Goal: Task Accomplishment & Management: Use online tool/utility

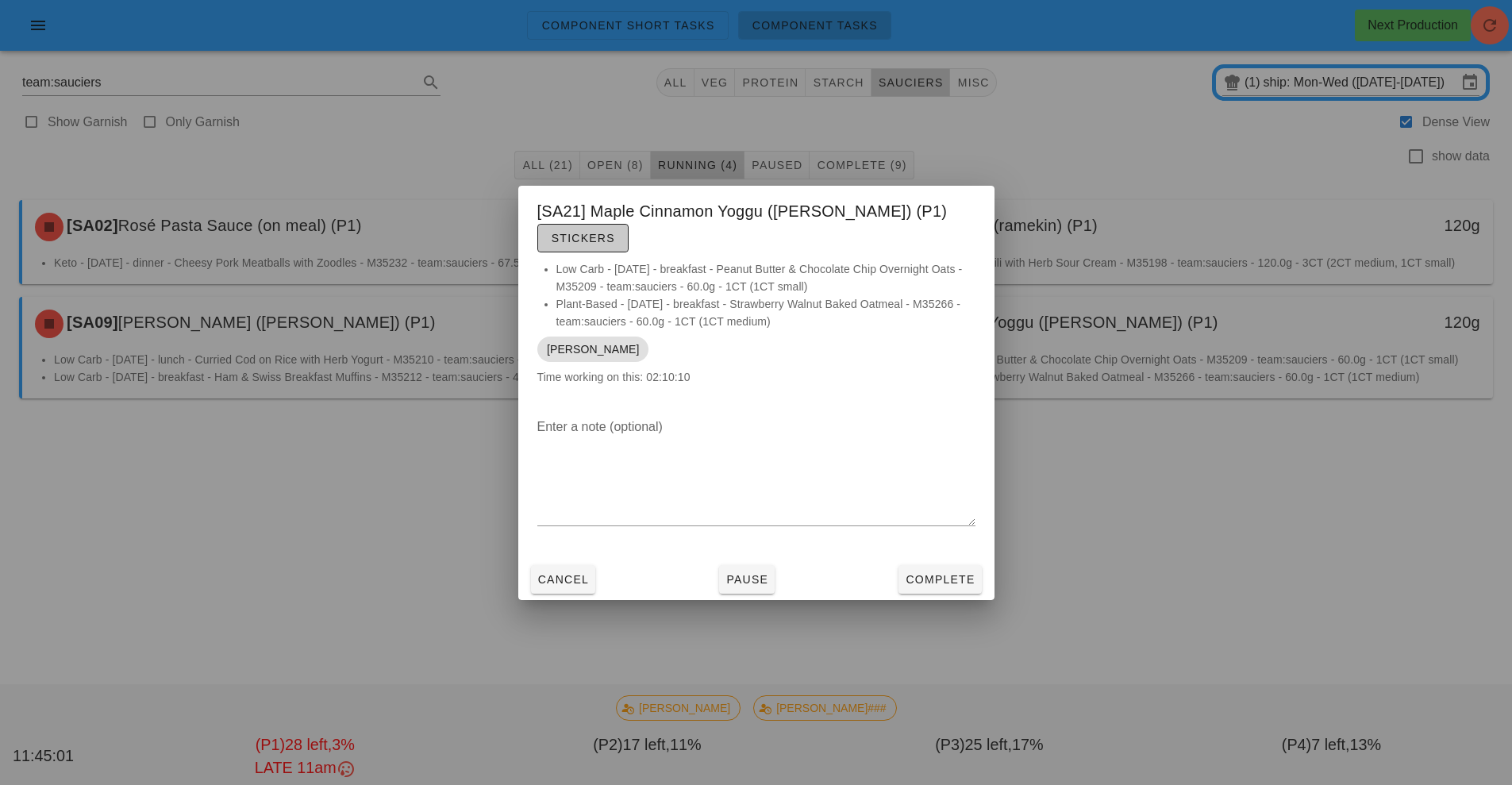
click at [628, 234] on button "Stickers" at bounding box center [583, 238] width 91 height 29
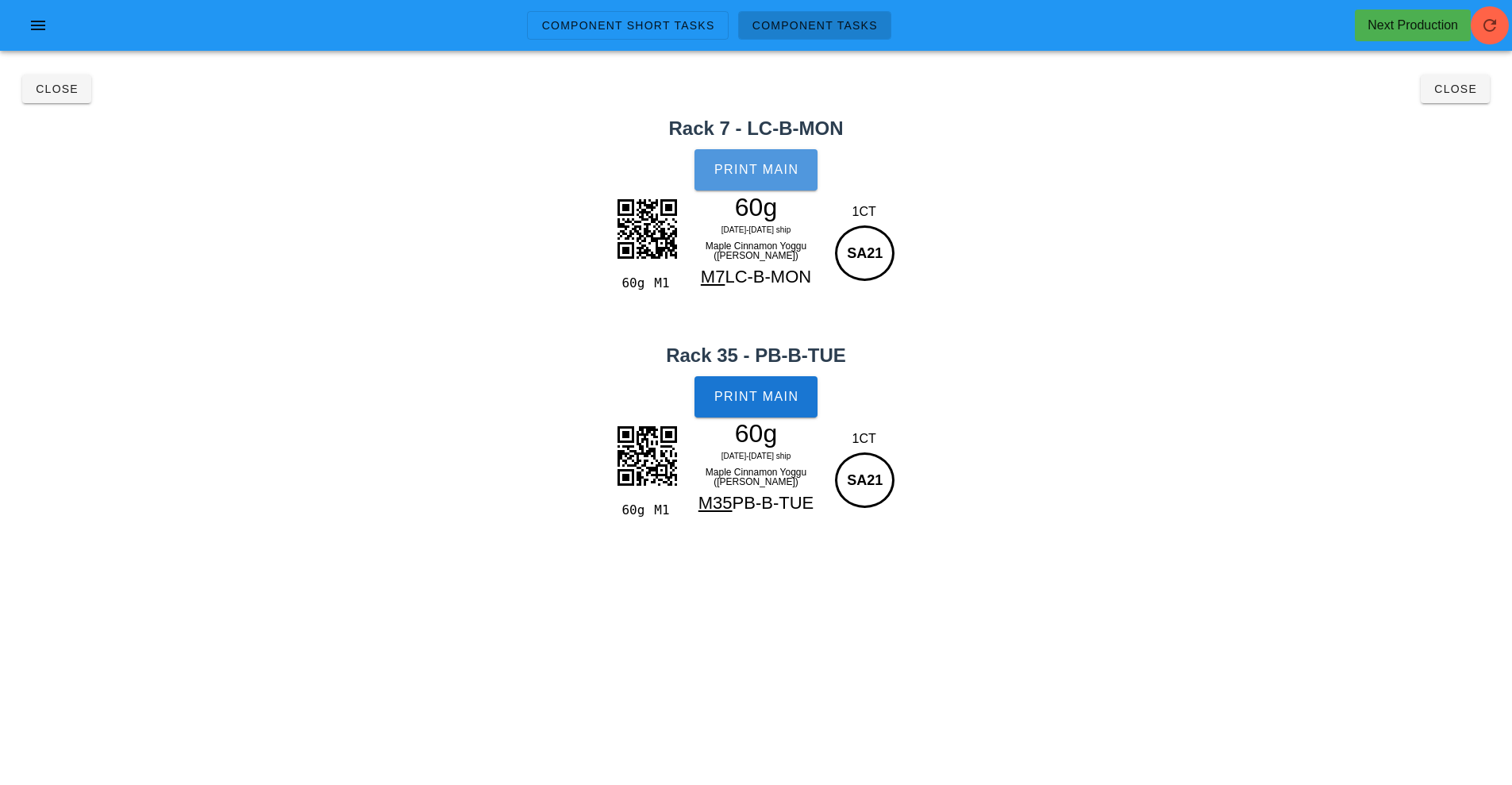
click at [740, 170] on span "Print Main" at bounding box center [756, 169] width 86 height 14
click at [782, 406] on button "Print Main" at bounding box center [755, 397] width 122 height 41
click at [1451, 90] on span "Close" at bounding box center [1455, 89] width 44 height 12
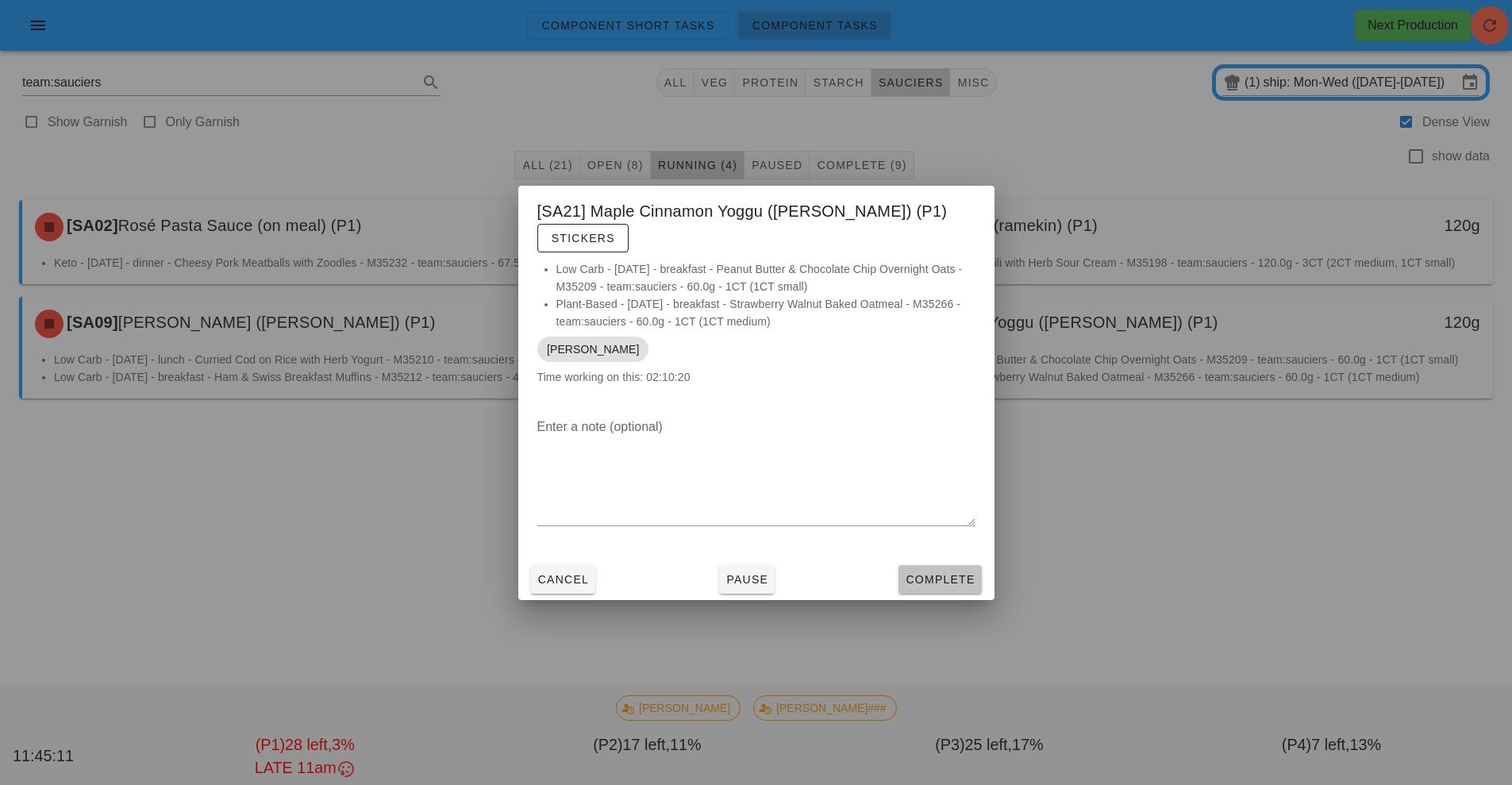
click at [969, 573] on span "Complete" at bounding box center [940, 580] width 70 height 12
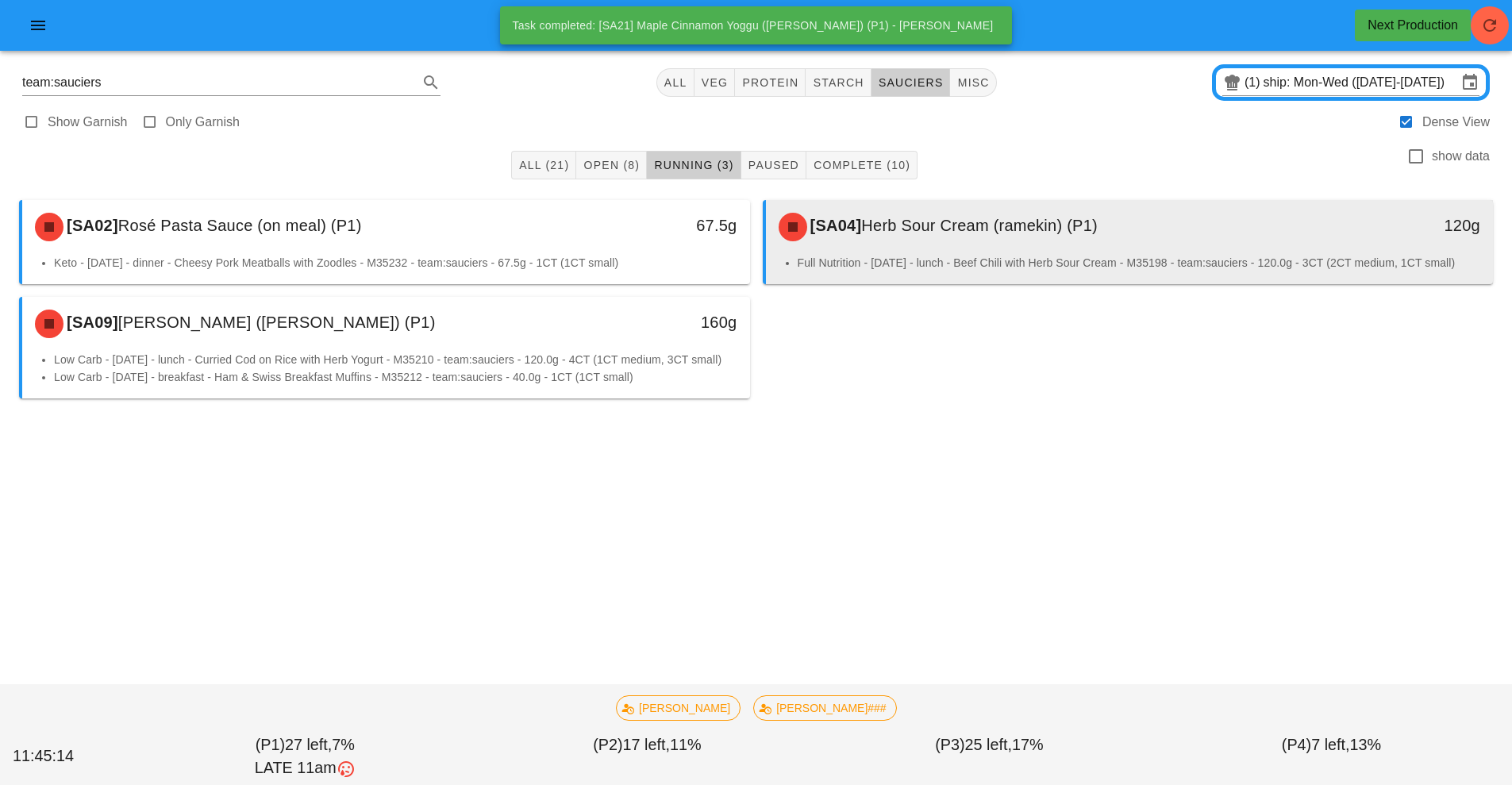
click at [950, 256] on li "Full Nutrition - [DATE] - lunch - Beef Chili with Herb Sour Cream - M35198 - te…" at bounding box center [1139, 263] width 684 height 18
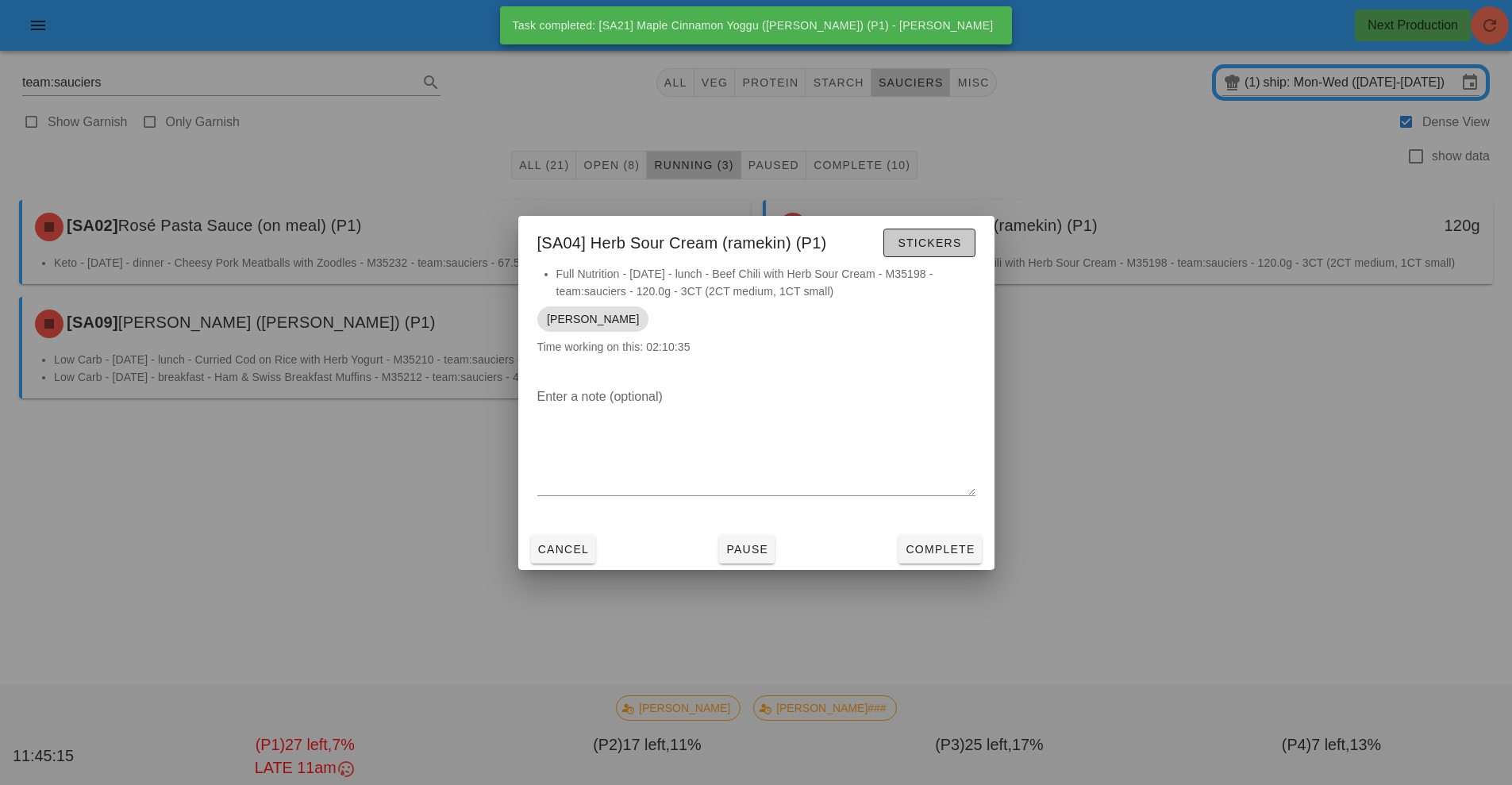
click at [922, 245] on span "Stickers" at bounding box center [928, 242] width 64 height 12
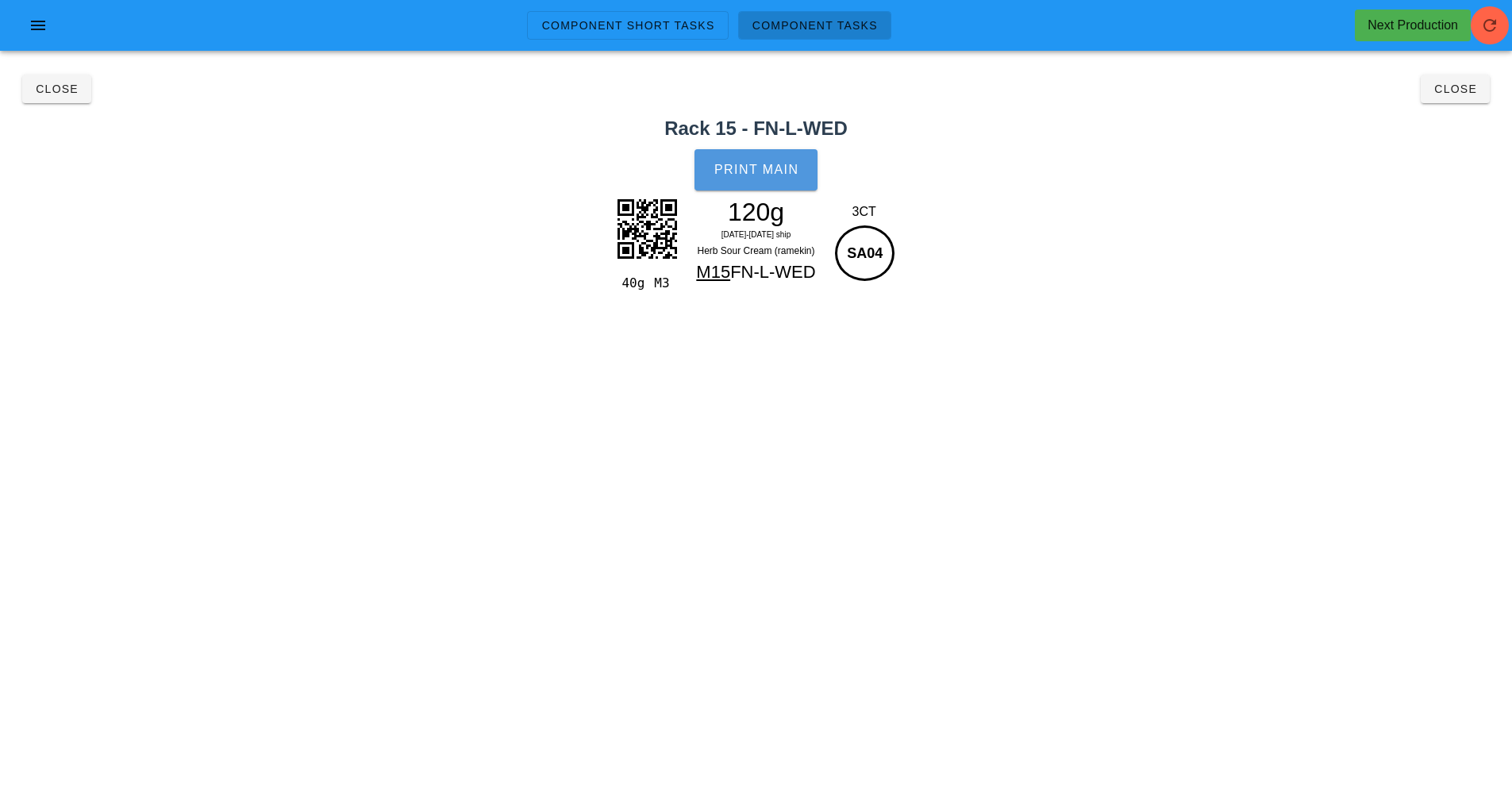
click at [769, 155] on button "Print Main" at bounding box center [755, 169] width 122 height 41
click at [1470, 97] on button "Close" at bounding box center [1455, 89] width 69 height 29
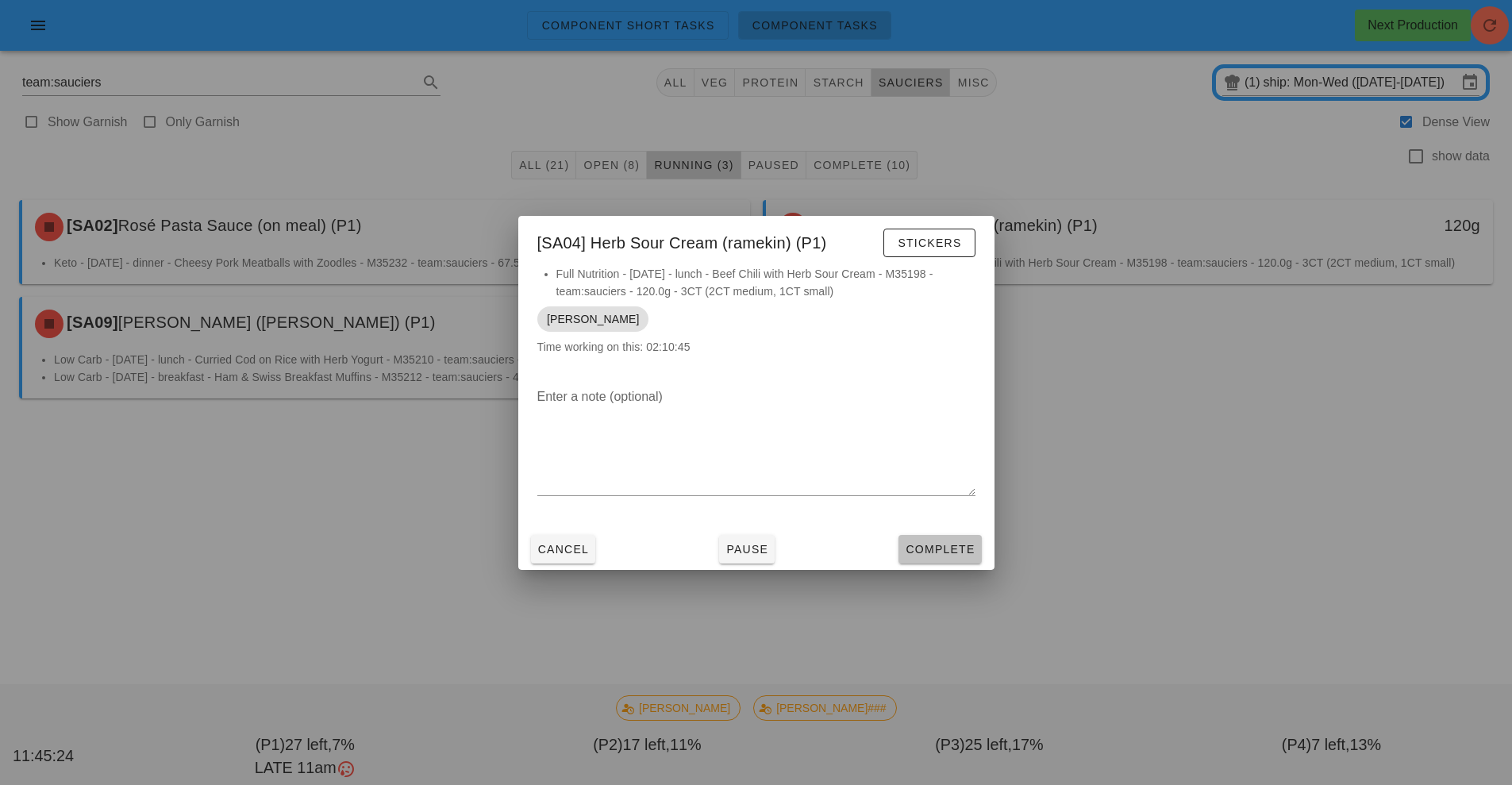
click at [940, 551] on span "Complete" at bounding box center [940, 550] width 70 height 12
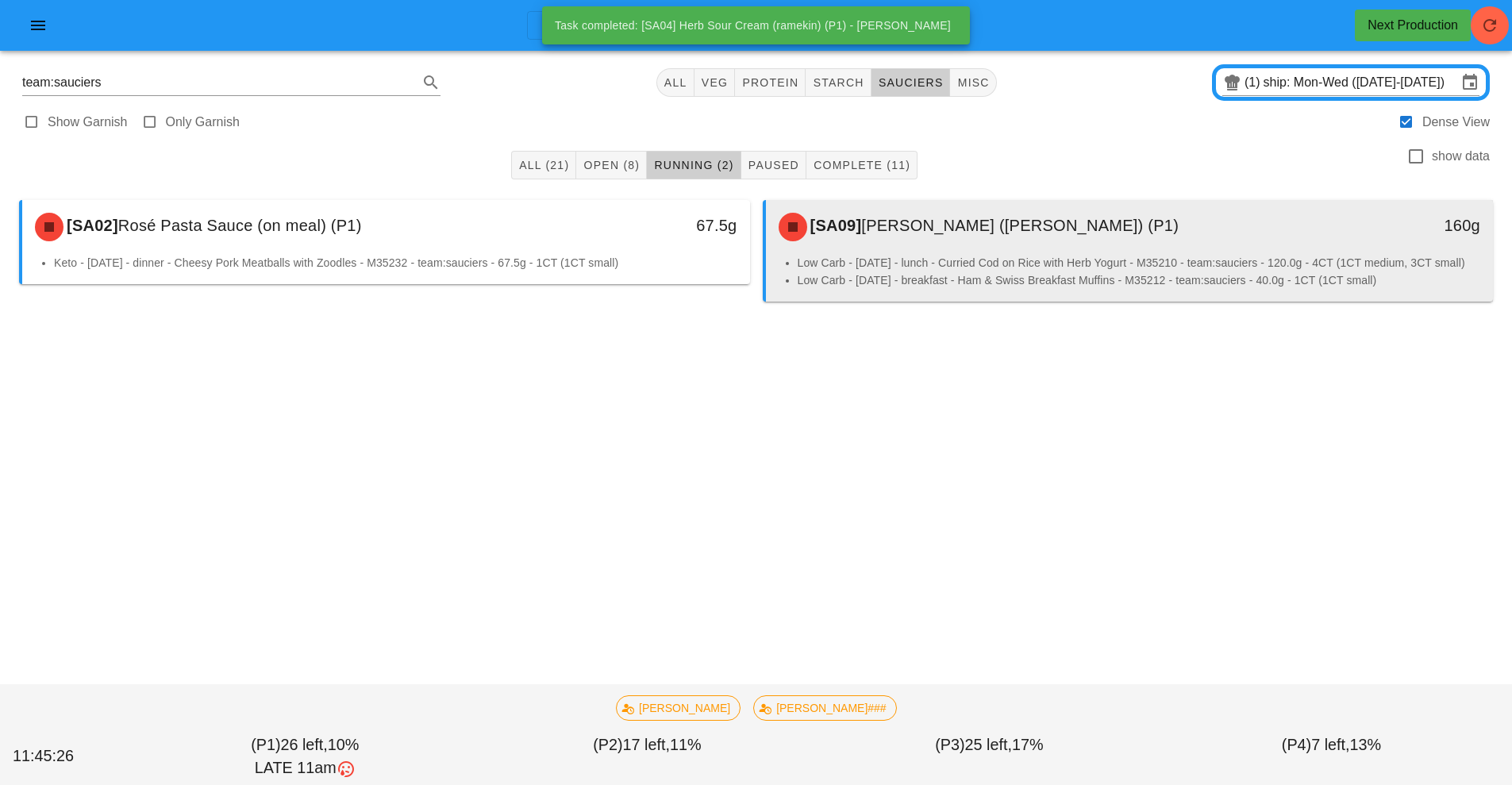
click at [1017, 232] on span "[PERSON_NAME] ([PERSON_NAME]) (P1)" at bounding box center [1020, 226] width 318 height 18
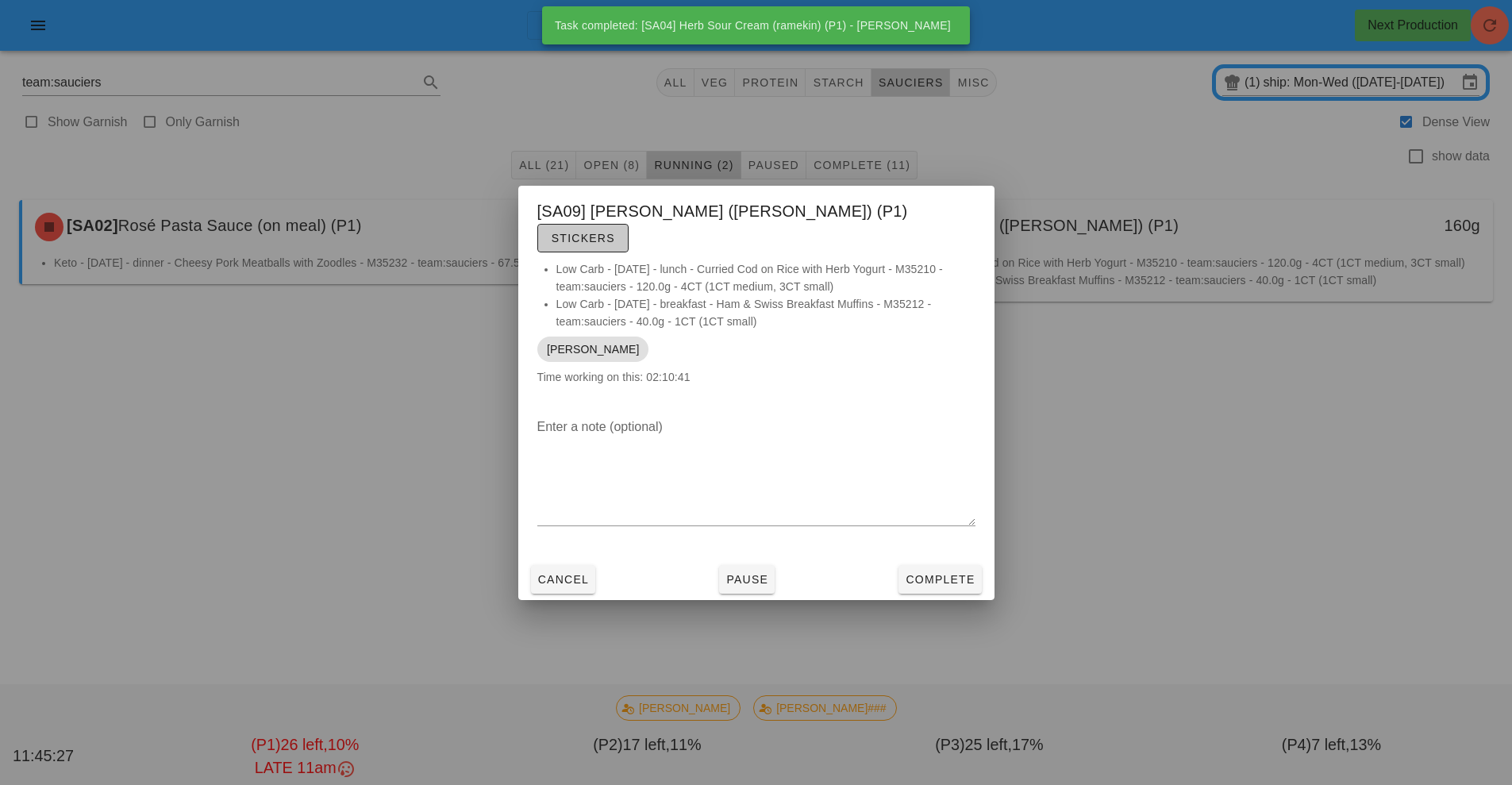
click at [615, 232] on span "Stickers" at bounding box center [583, 238] width 64 height 12
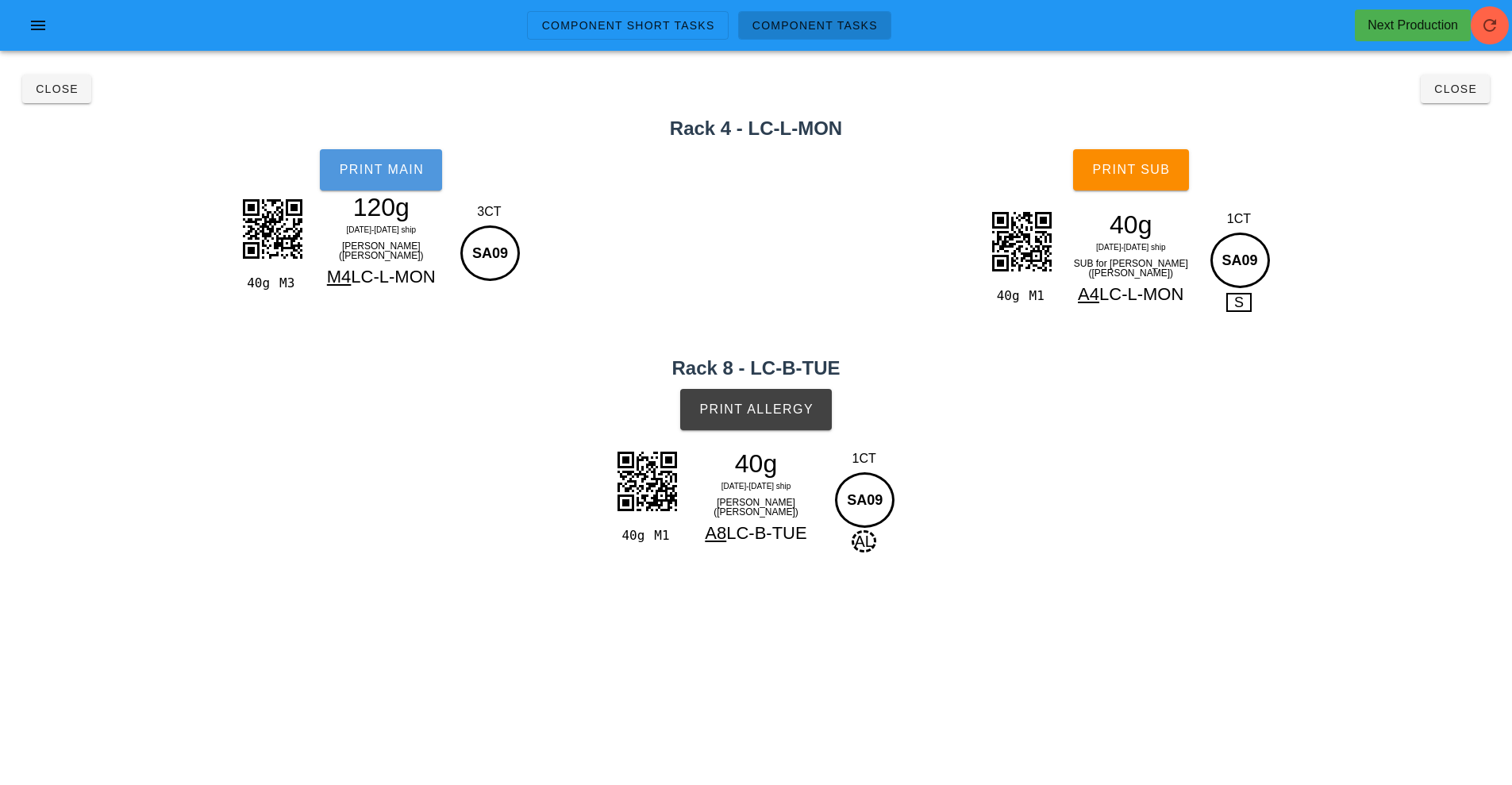
click at [422, 170] on span "Print Main" at bounding box center [381, 169] width 86 height 14
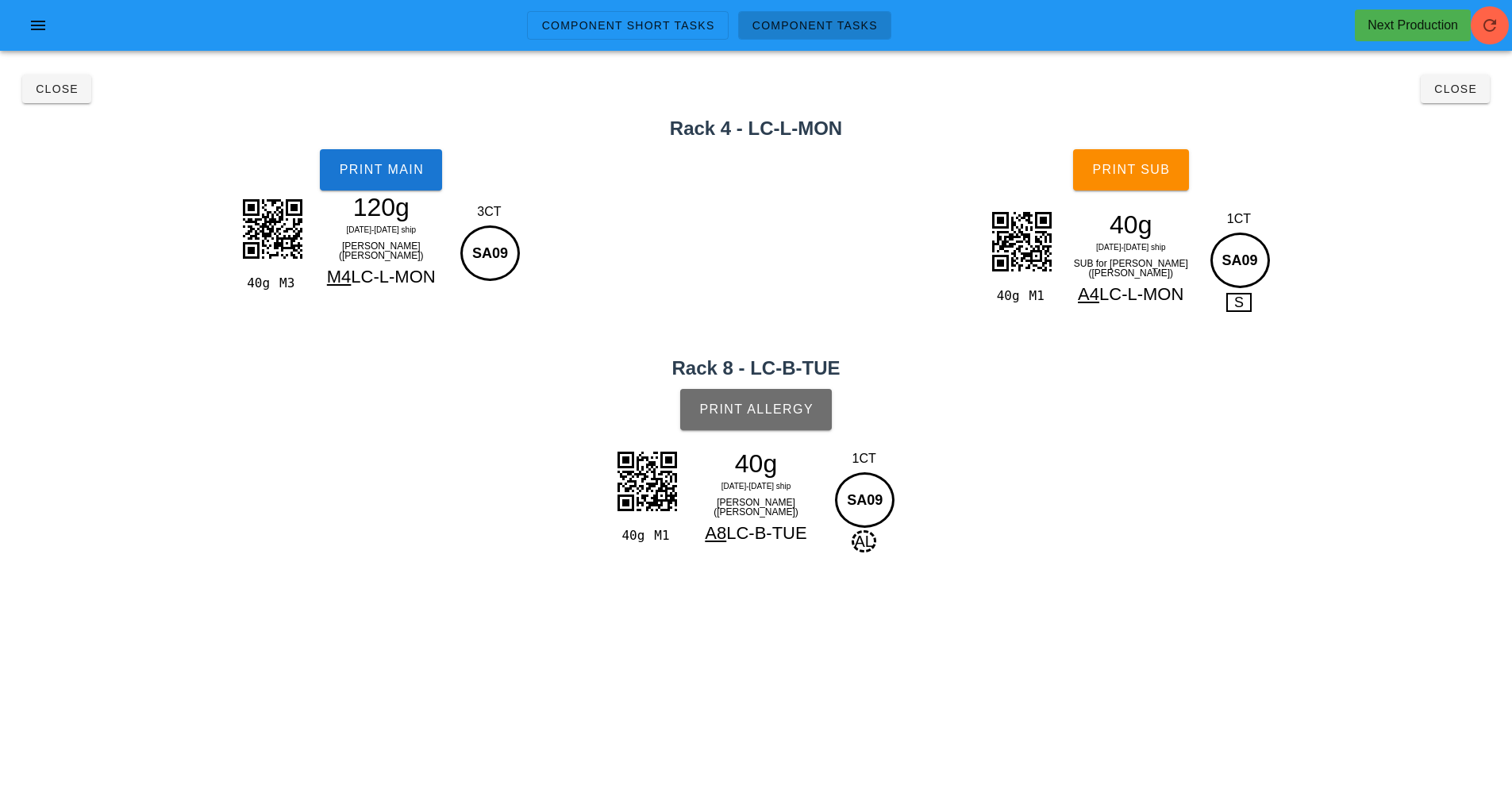
click at [799, 407] on span "Print Allergy" at bounding box center [756, 409] width 115 height 14
click at [1100, 171] on span "Print Sub" at bounding box center [1130, 169] width 79 height 14
click at [1476, 97] on button "Close" at bounding box center [1455, 89] width 69 height 29
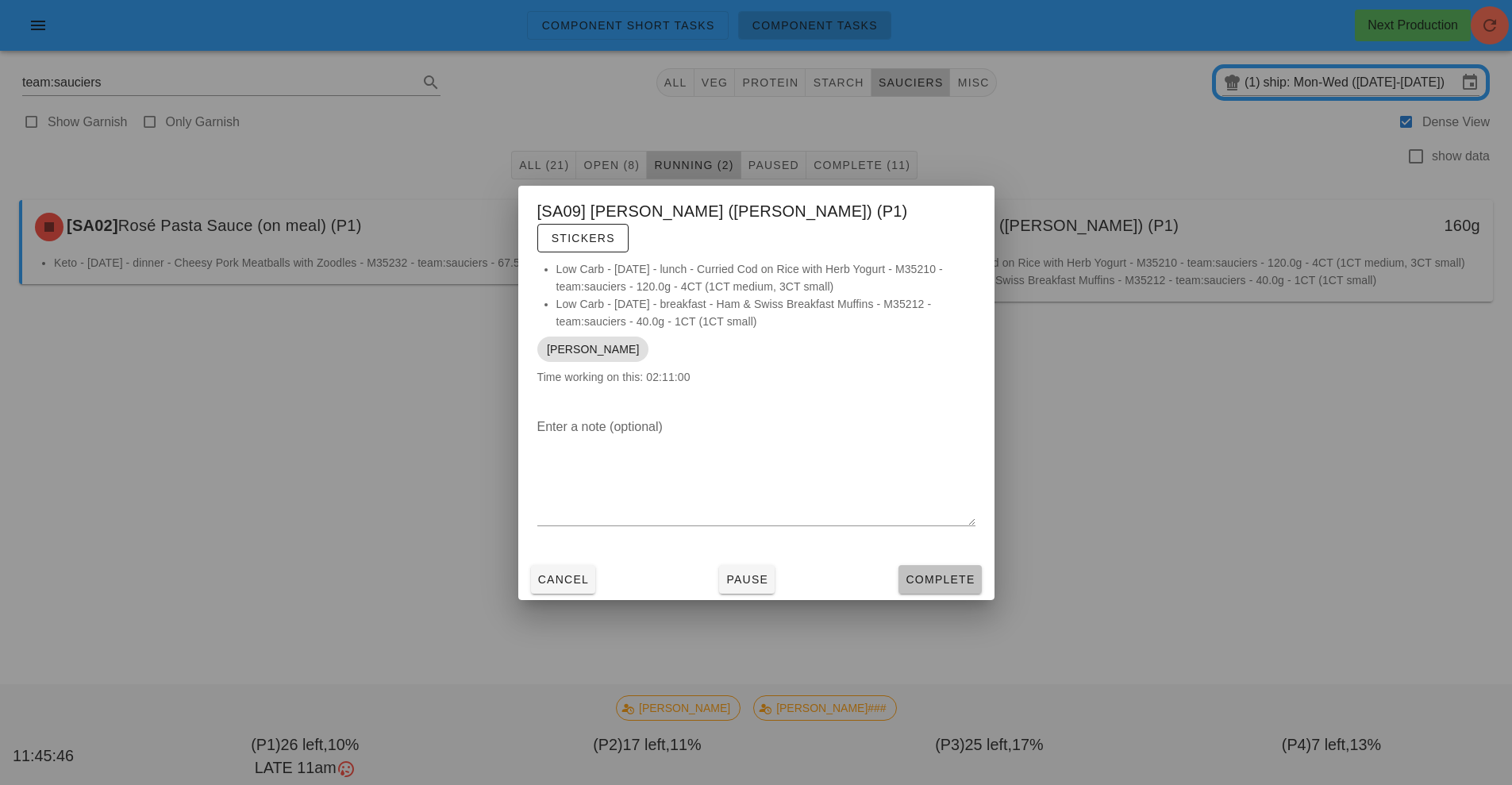
click at [974, 580] on button "Complete" at bounding box center [940, 580] width 82 height 29
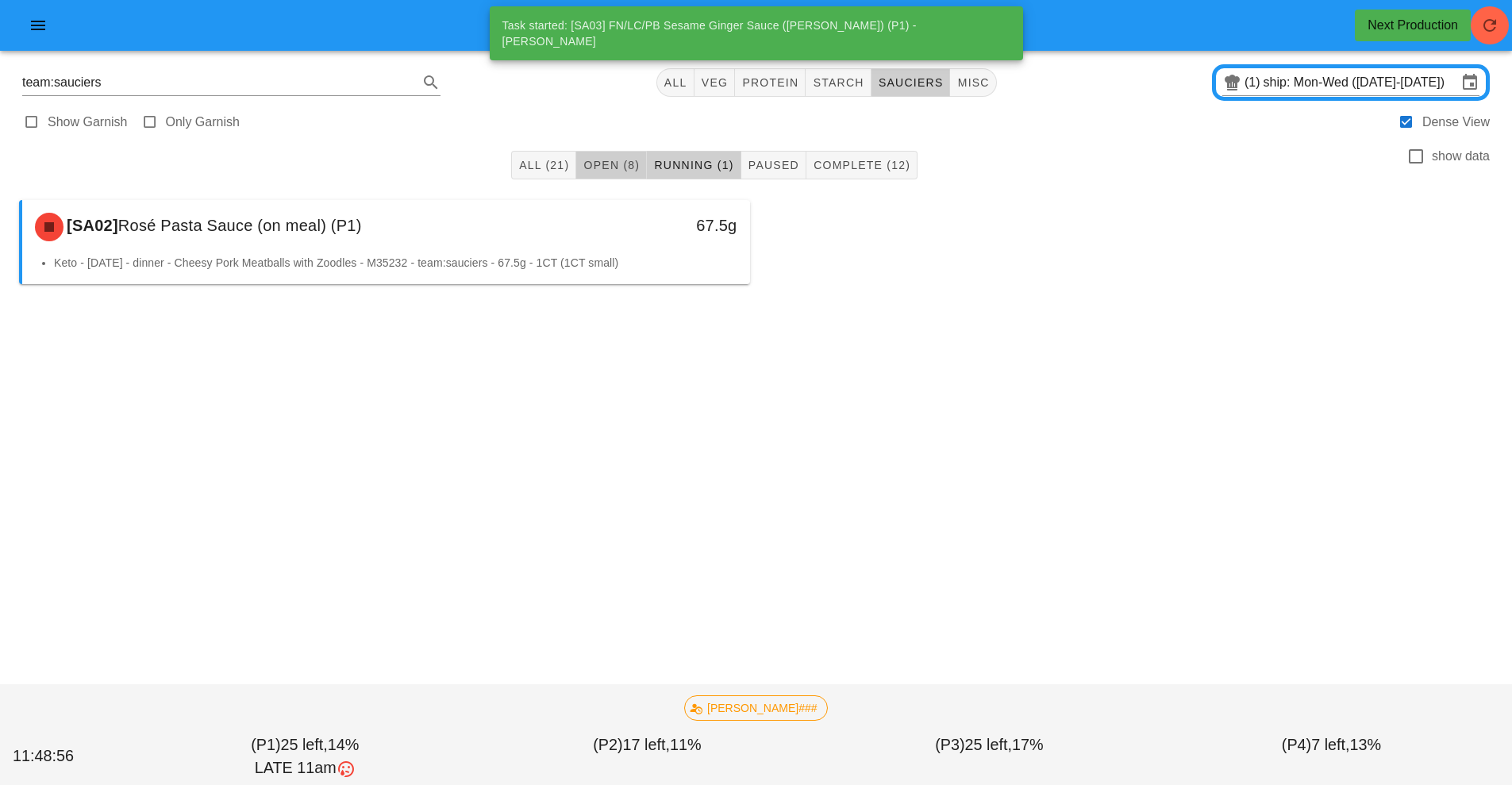
click at [601, 155] on button "Open (8)" at bounding box center [611, 165] width 70 height 29
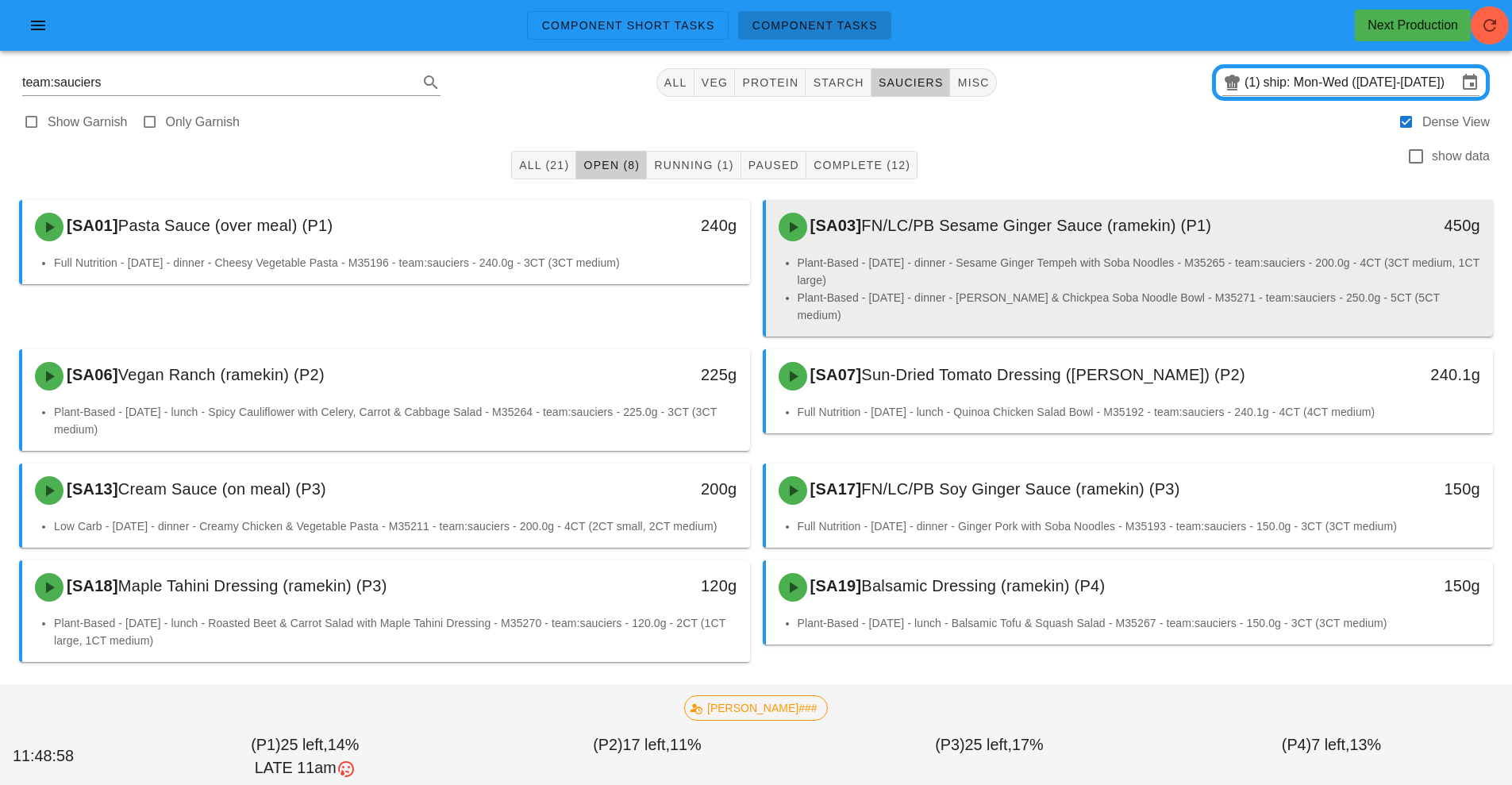
click at [959, 262] on li "Plant-Based - [DATE] - dinner - Sesame Ginger Tempeh with Soba Noodles - M35265…" at bounding box center [1139, 271] width 684 height 35
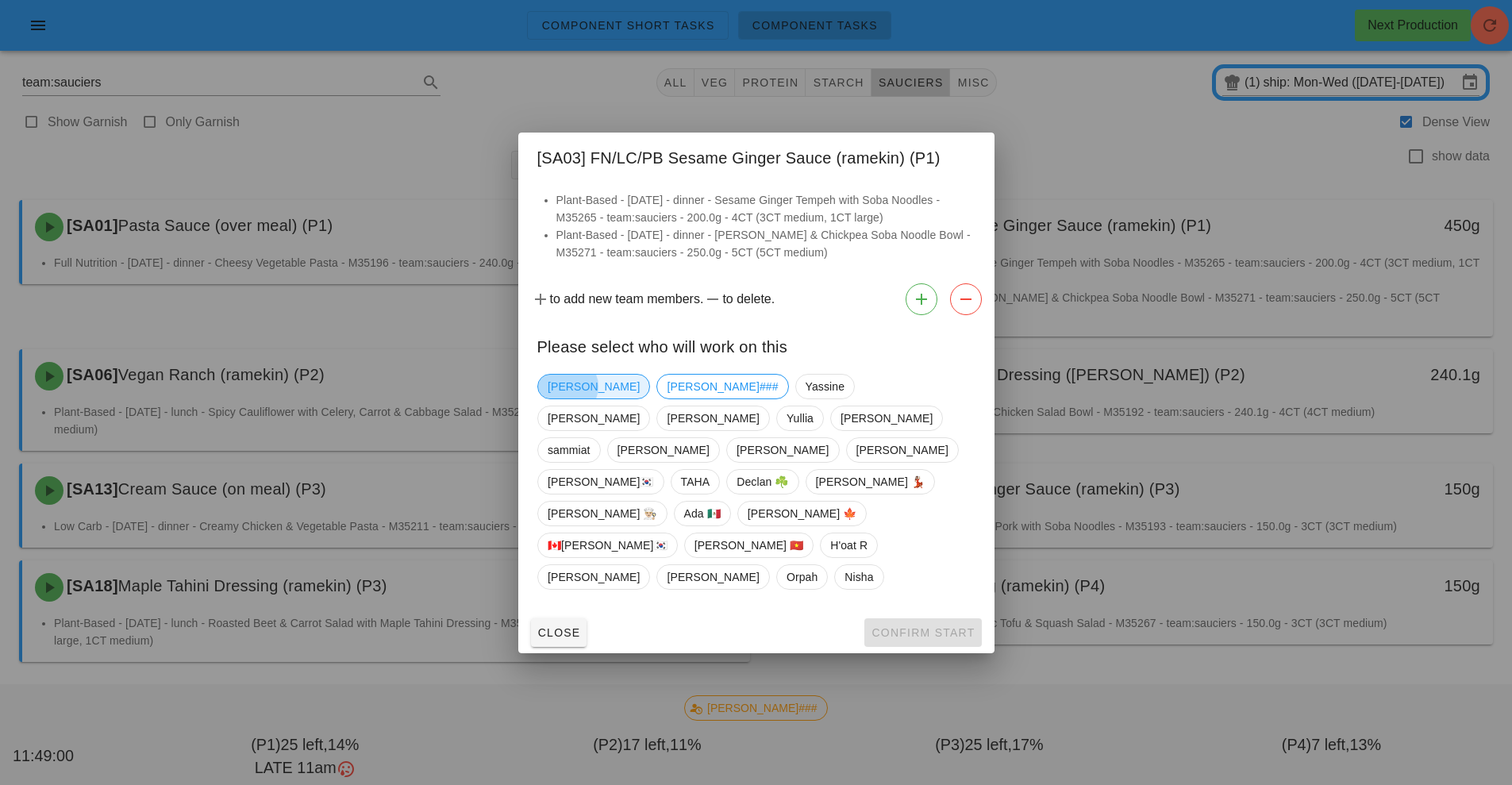
click at [568, 399] on span "[PERSON_NAME]" at bounding box center [593, 386] width 92 height 24
click at [930, 626] on span "Confirm Start" at bounding box center [922, 632] width 104 height 12
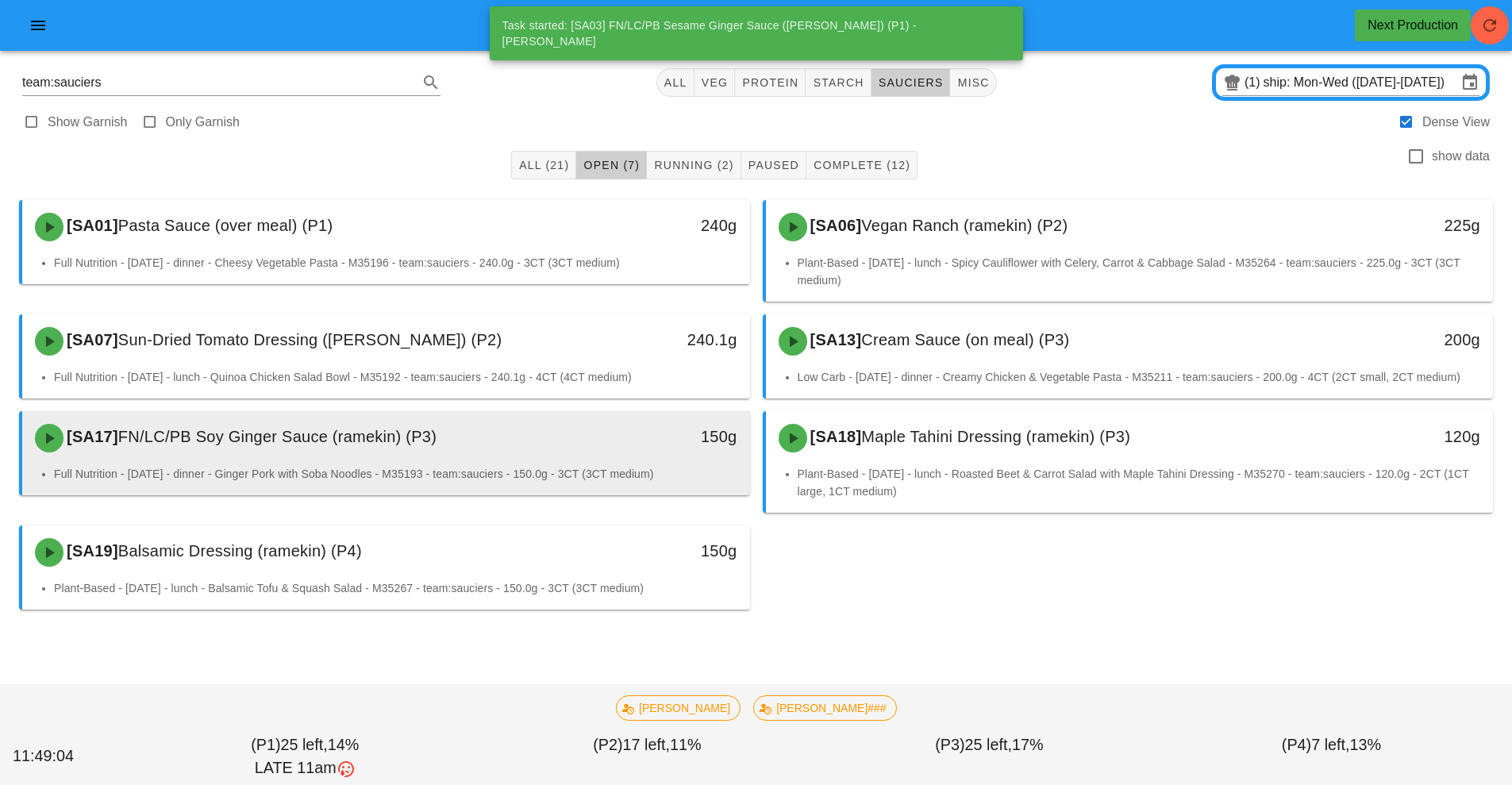
click at [507, 462] on div "[SA17] FN/LC/PB Soy Ginger Sauce (ramekin) (P3) 150g" at bounding box center [385, 437] width 727 height 54
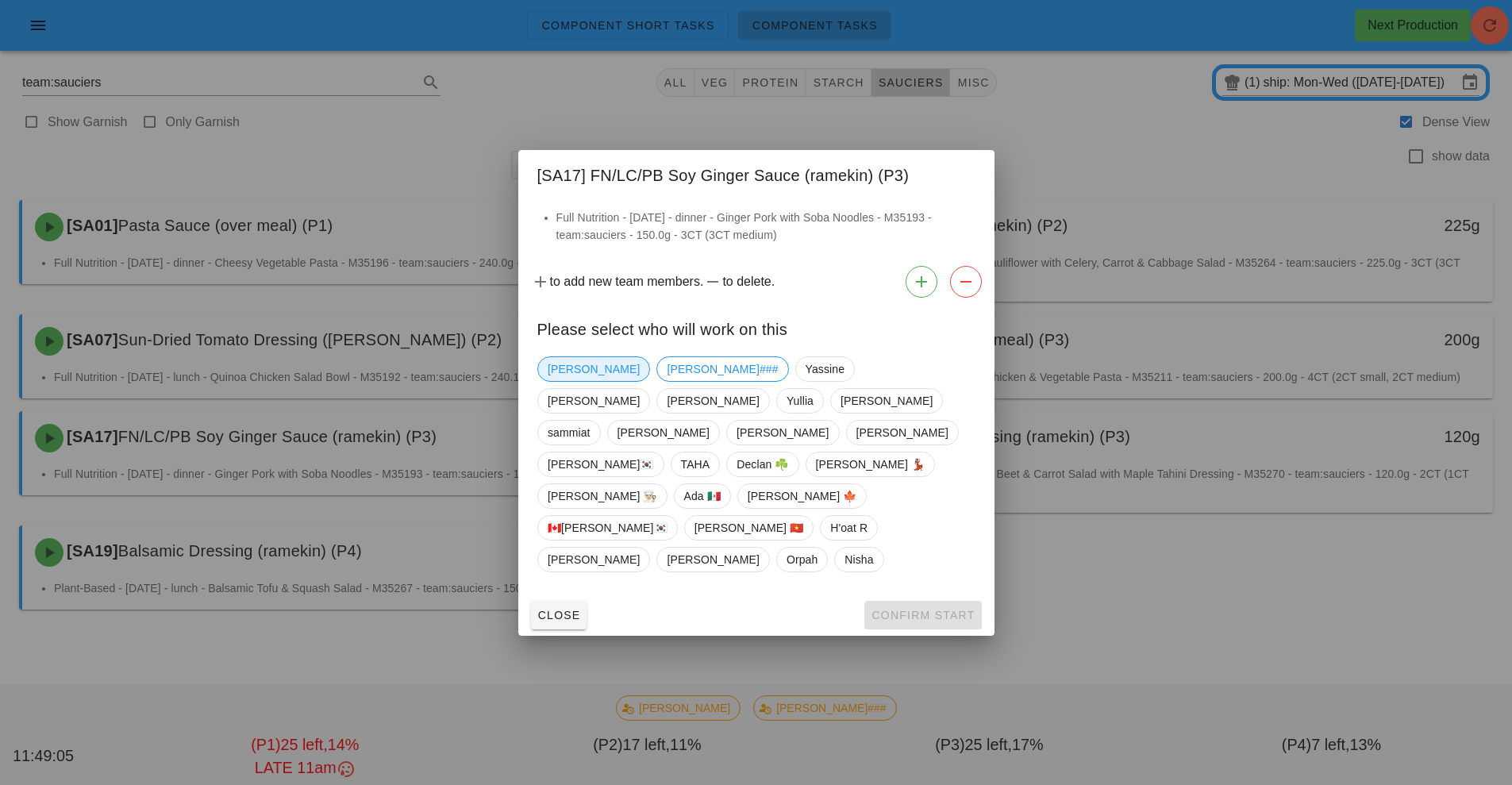
click at [564, 381] on span "[PERSON_NAME]" at bounding box center [593, 369] width 92 height 24
click at [914, 601] on button "Confirm Start" at bounding box center [922, 616] width 117 height 29
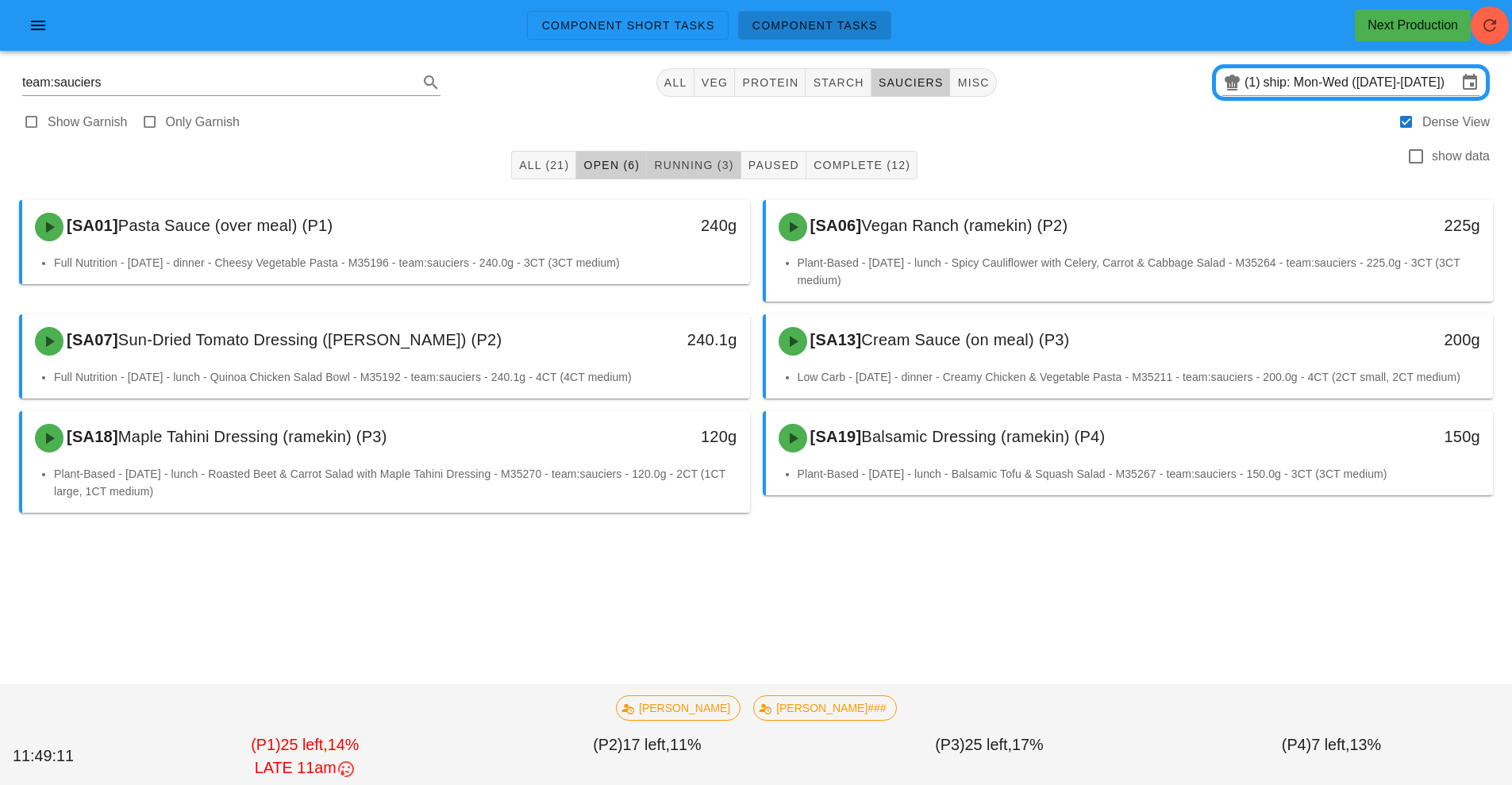
click at [686, 160] on span "Running (3)" at bounding box center [692, 165] width 80 height 12
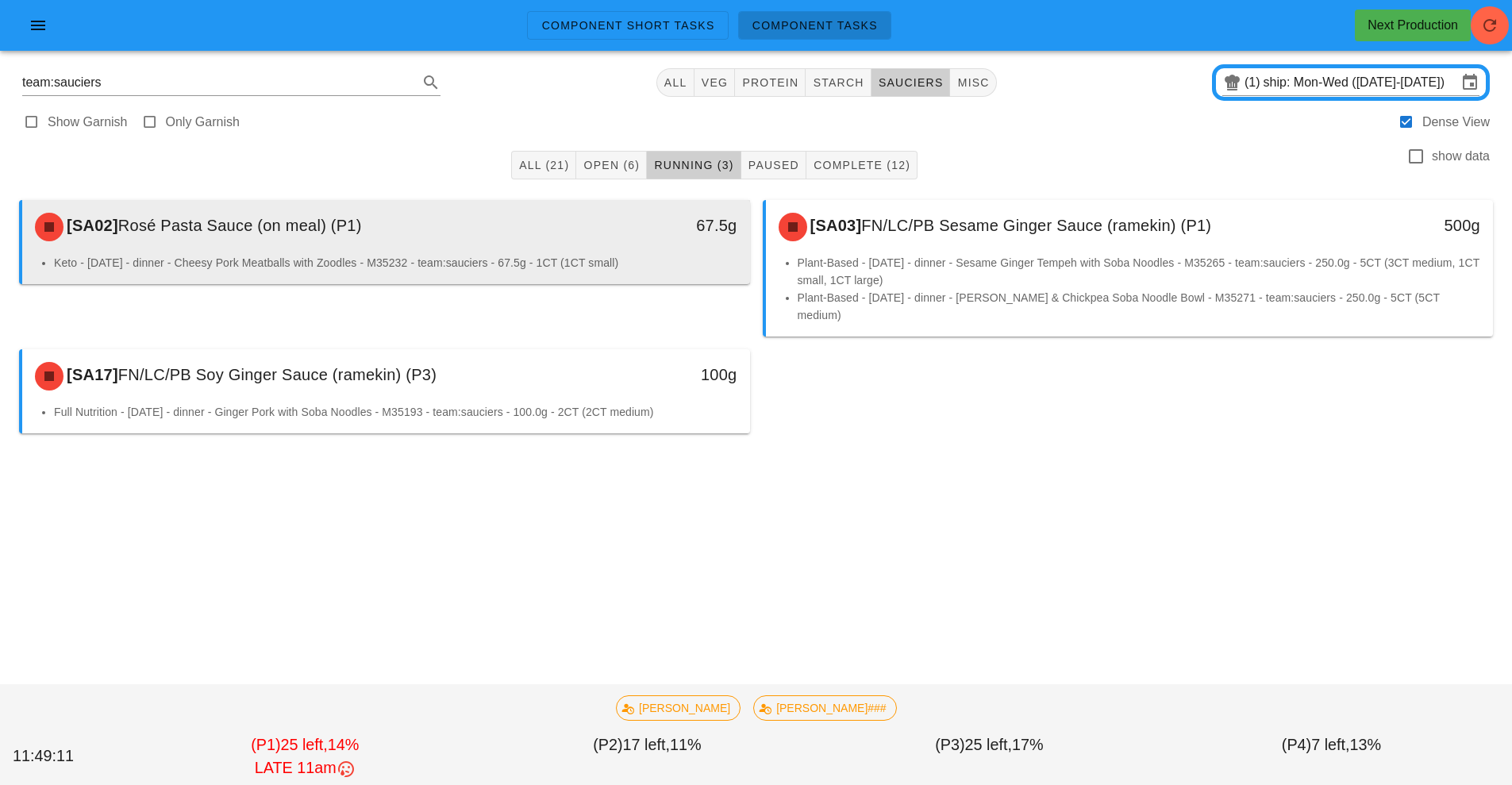
click at [551, 244] on div "[SA02] Rosé Pasta Sauce (on meal) (P1)" at bounding box center [296, 227] width 541 height 47
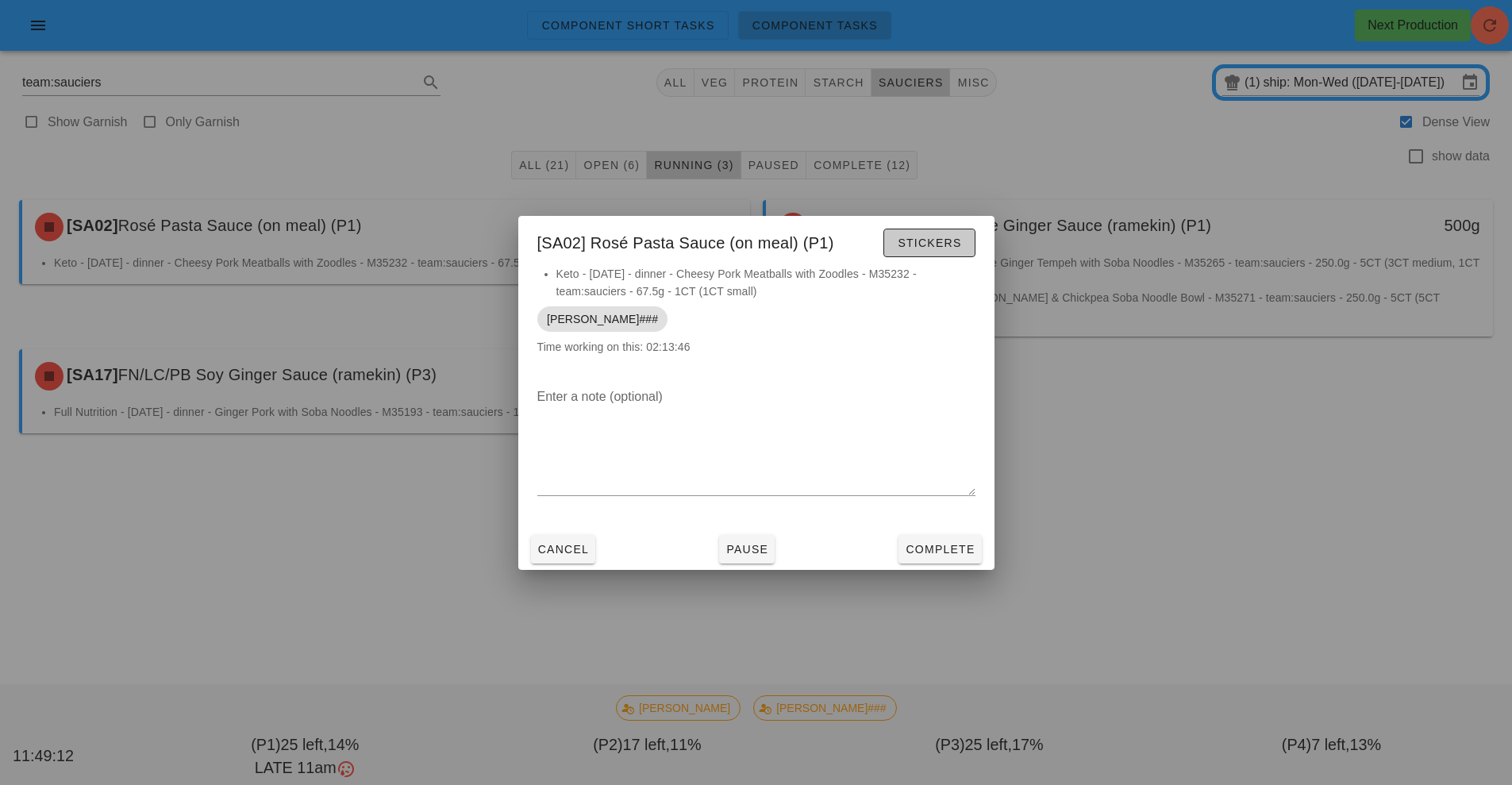
click at [928, 244] on span "Stickers" at bounding box center [928, 242] width 64 height 12
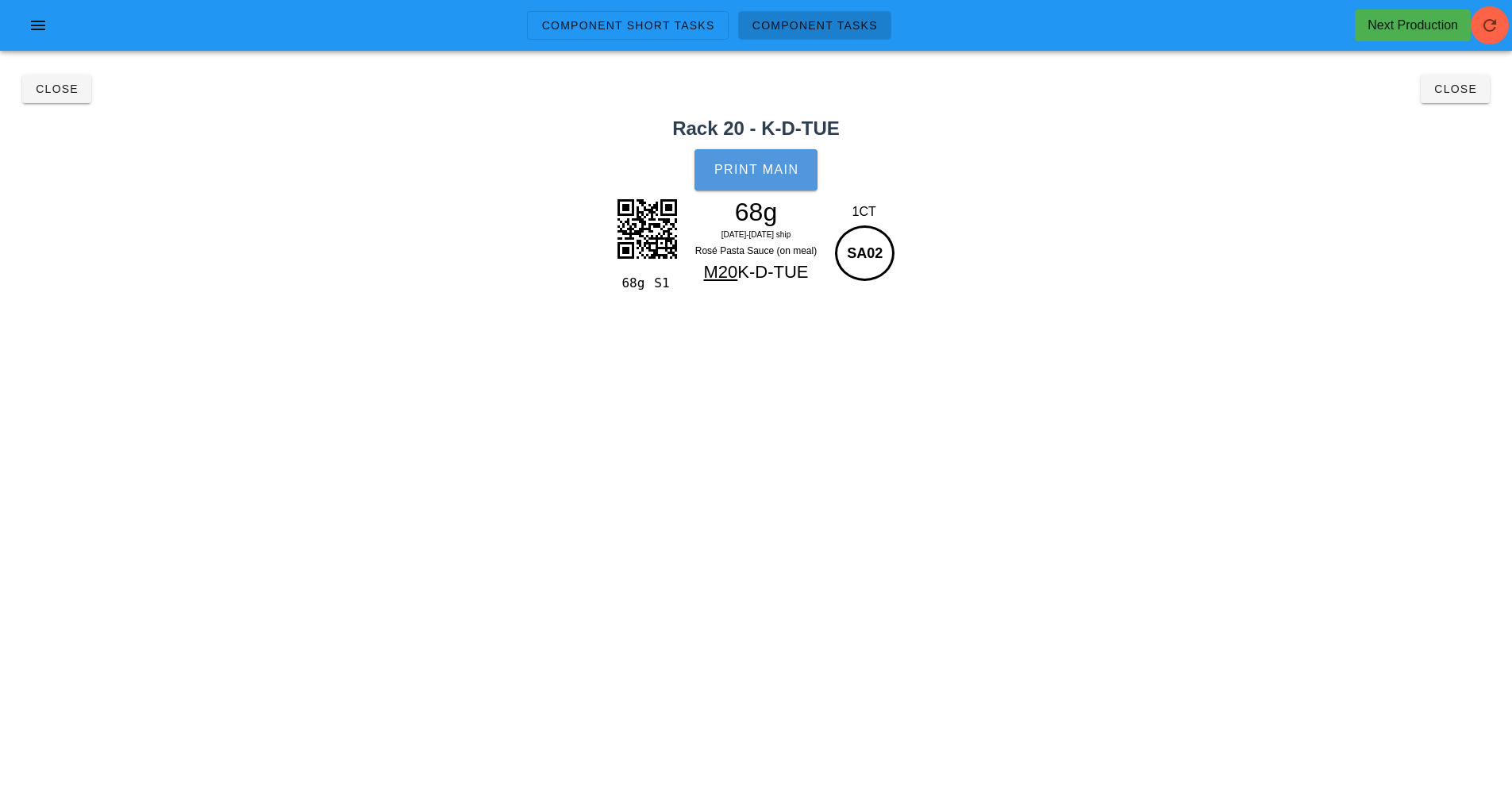
click at [770, 184] on button "Print Main" at bounding box center [755, 169] width 122 height 41
click at [65, 90] on span "Close" at bounding box center [57, 89] width 44 height 12
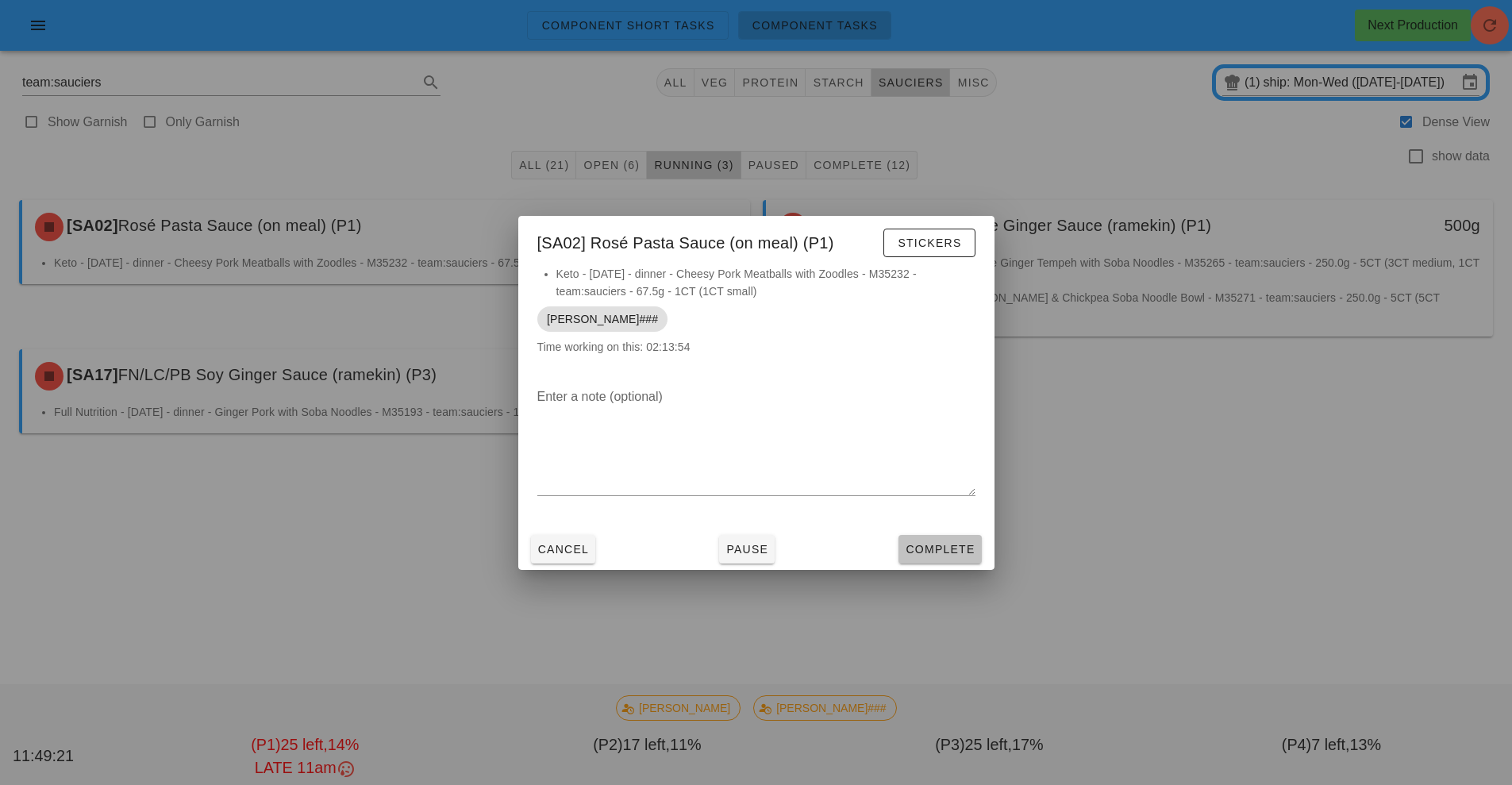
click at [957, 551] on span "Complete" at bounding box center [940, 550] width 70 height 12
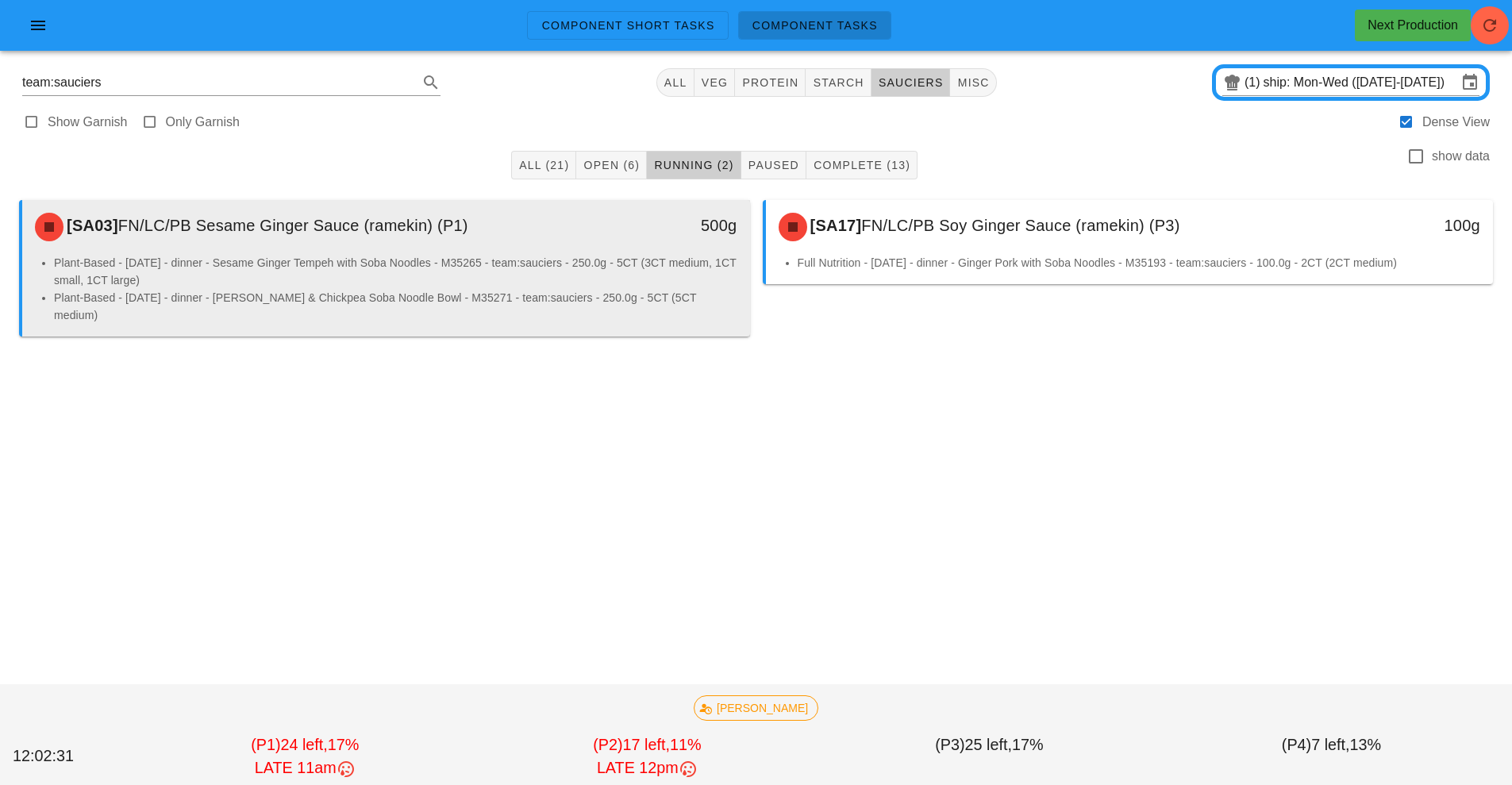
click at [590, 242] on div "500g" at bounding box center [656, 227] width 180 height 47
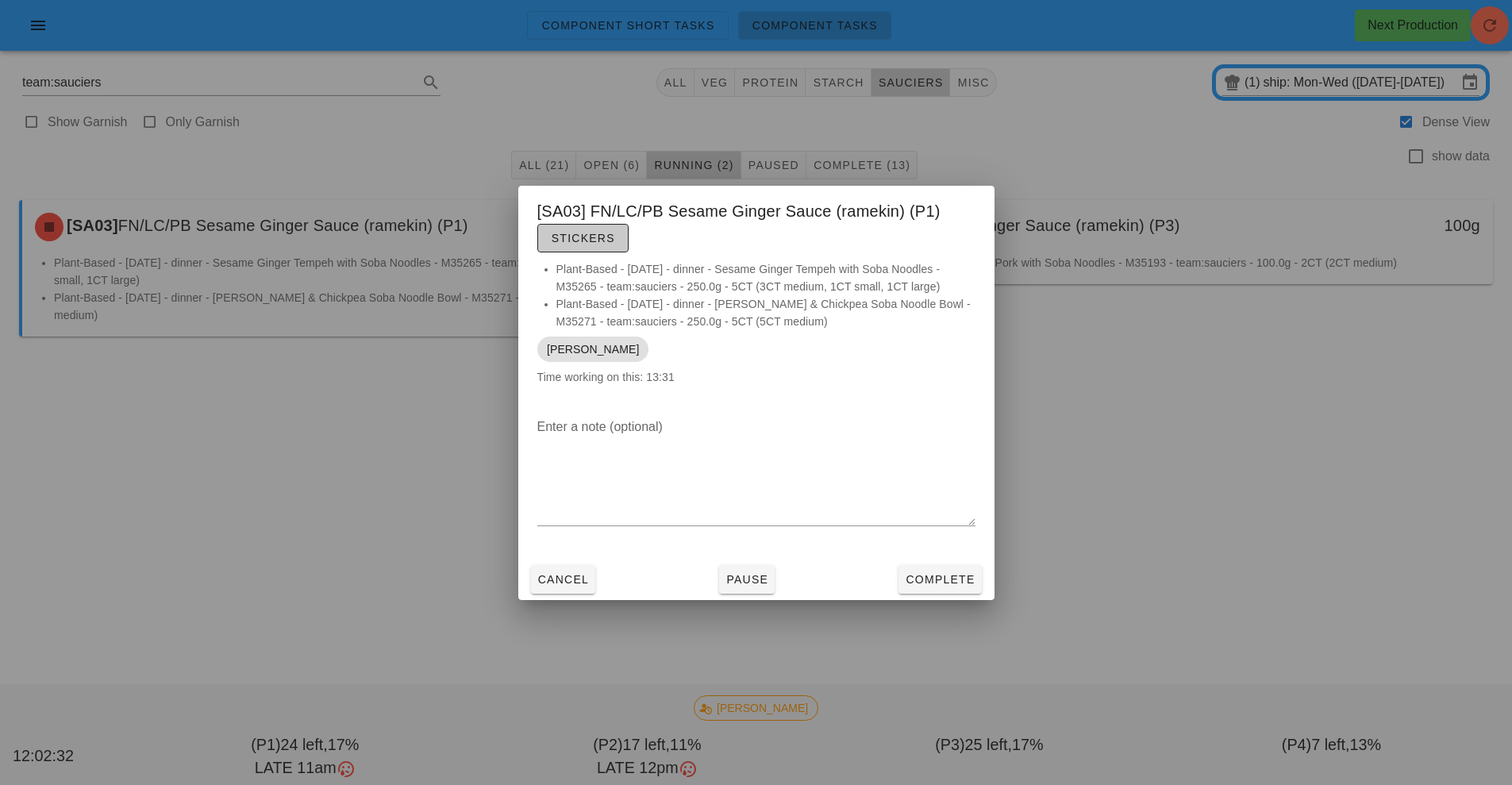
click at [571, 238] on span "Stickers" at bounding box center [583, 238] width 64 height 12
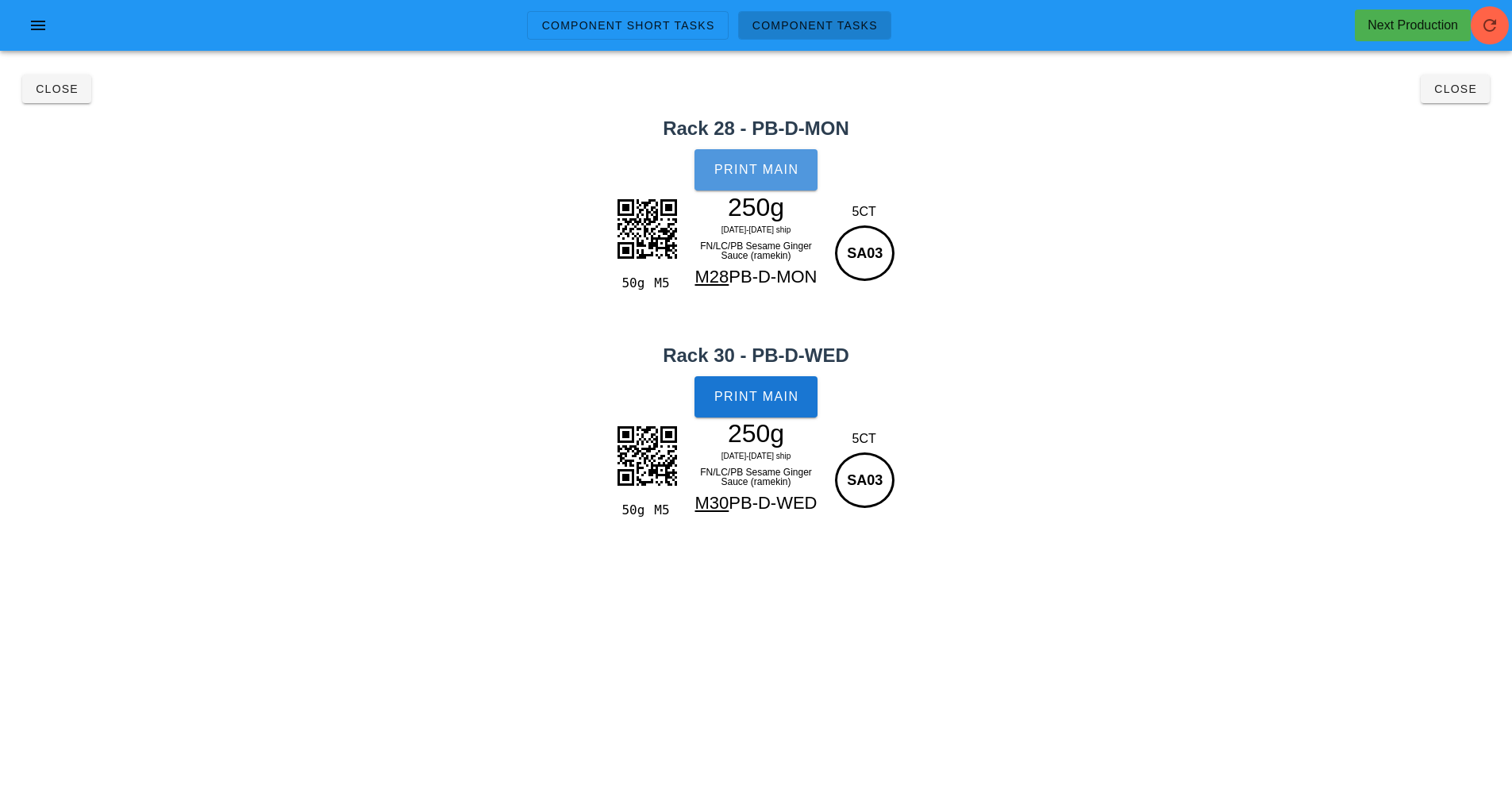
click at [777, 178] on button "Print Main" at bounding box center [755, 169] width 122 height 41
click at [835, 407] on div "Print Main" at bounding box center [756, 397] width 1512 height 61
click at [768, 390] on span "Print Main" at bounding box center [756, 397] width 86 height 14
click at [1464, 97] on button "Close" at bounding box center [1455, 89] width 69 height 29
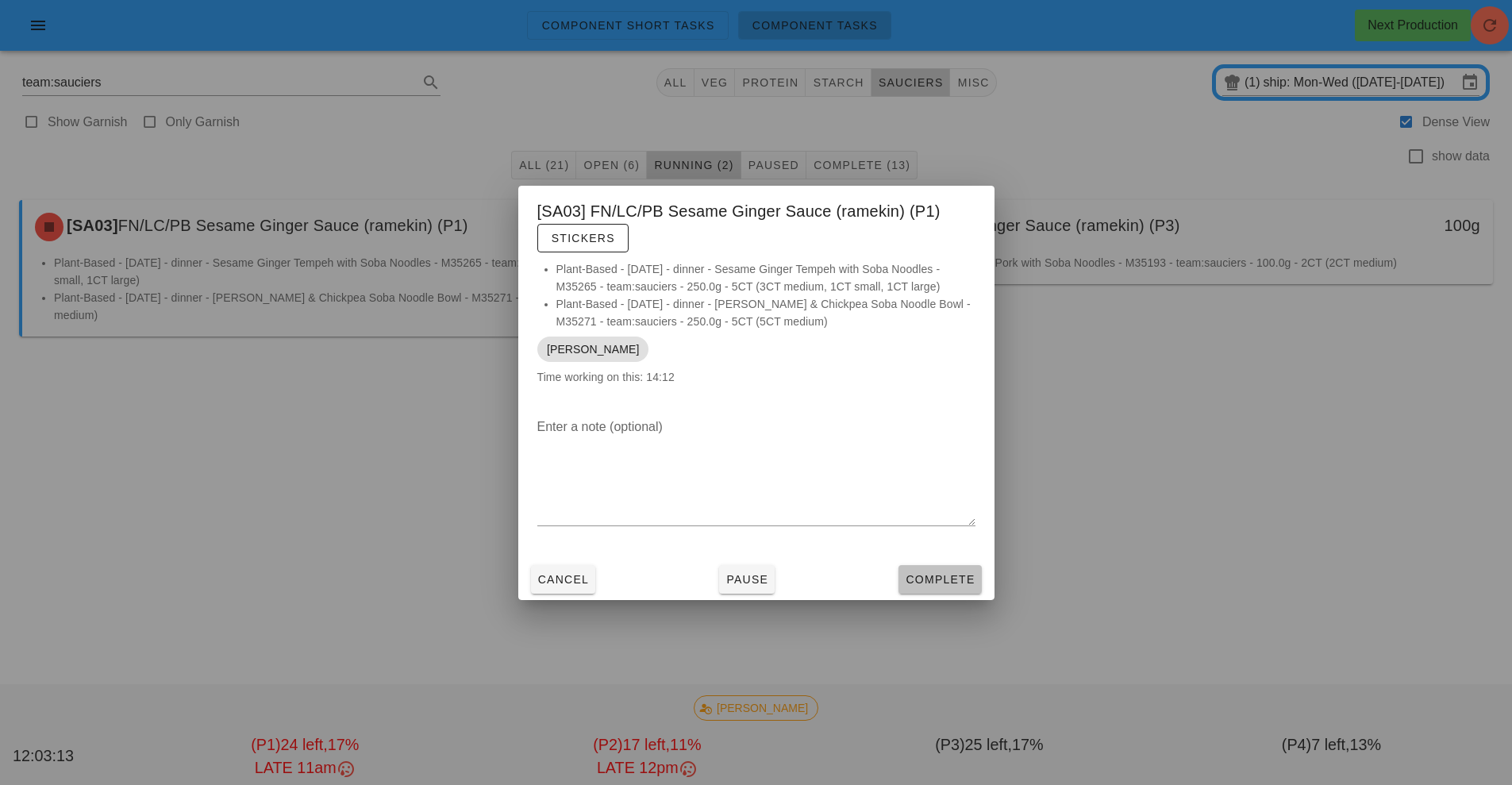
click at [957, 578] on span "Complete" at bounding box center [940, 580] width 70 height 12
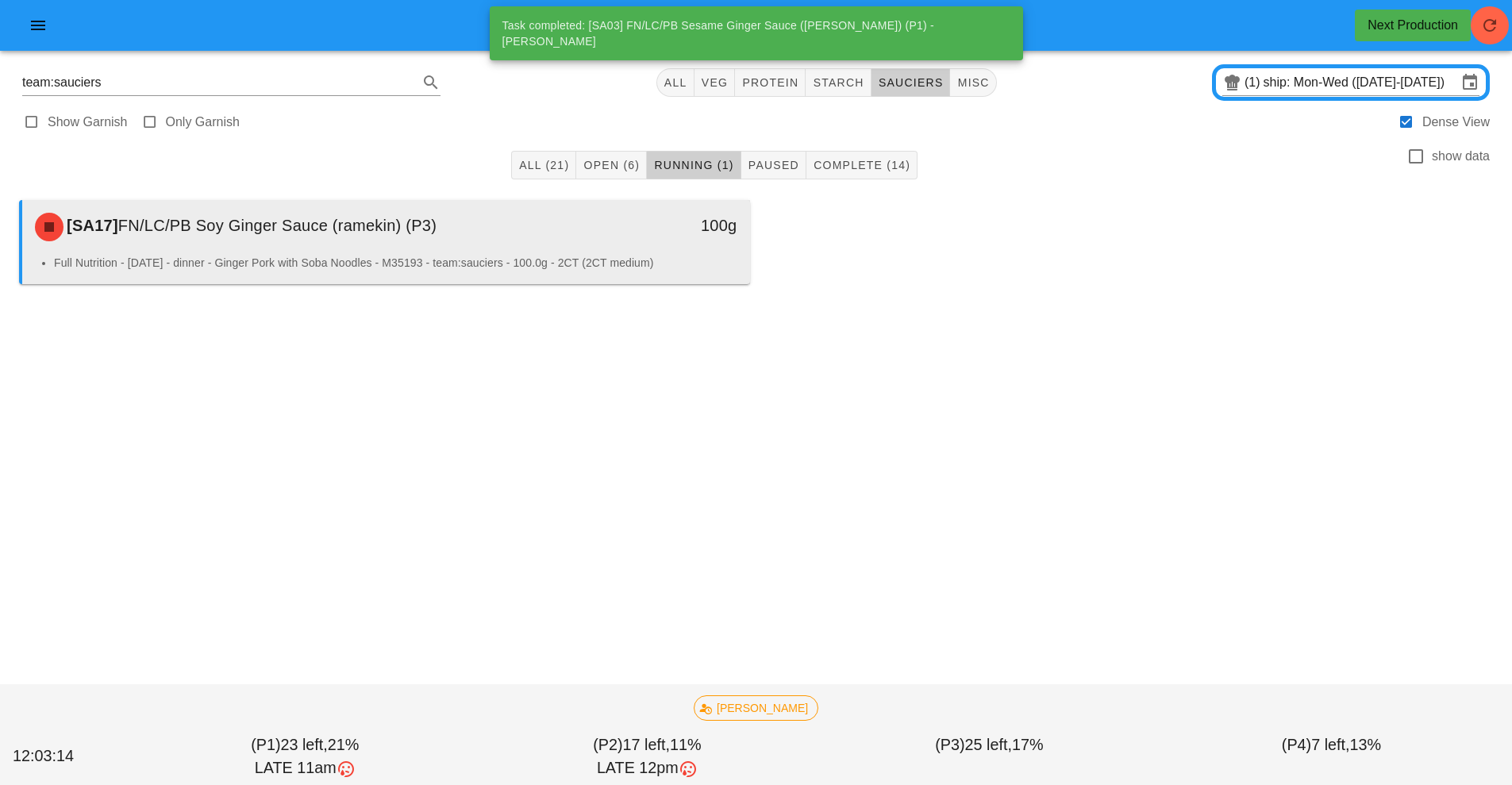
click at [607, 259] on li "Full Nutrition - [DATE] - dinner - Ginger Pork with Soba Noodles - M35193 - tea…" at bounding box center [395, 263] width 684 height 18
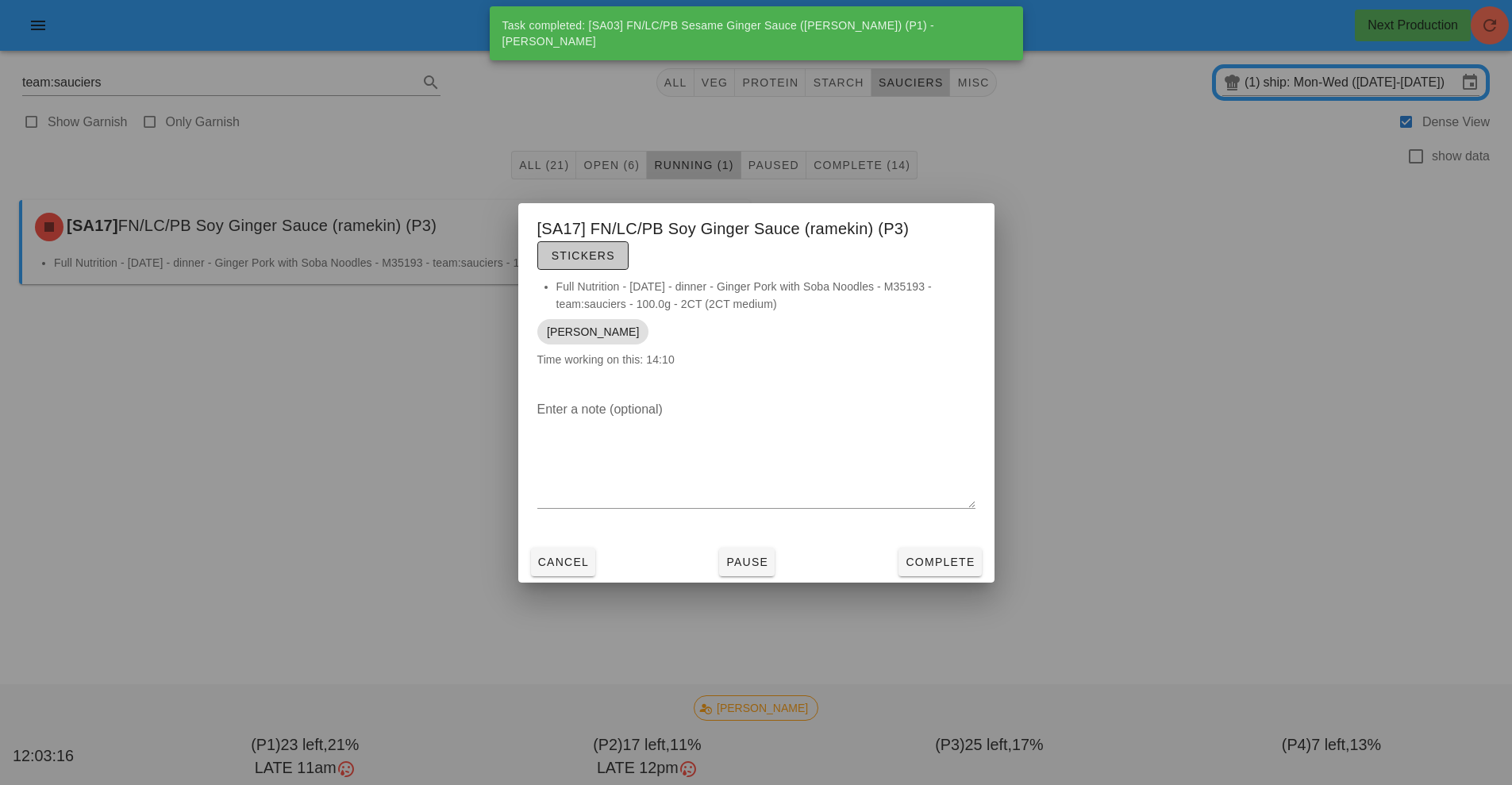
click at [607, 259] on span "Stickers" at bounding box center [583, 256] width 64 height 12
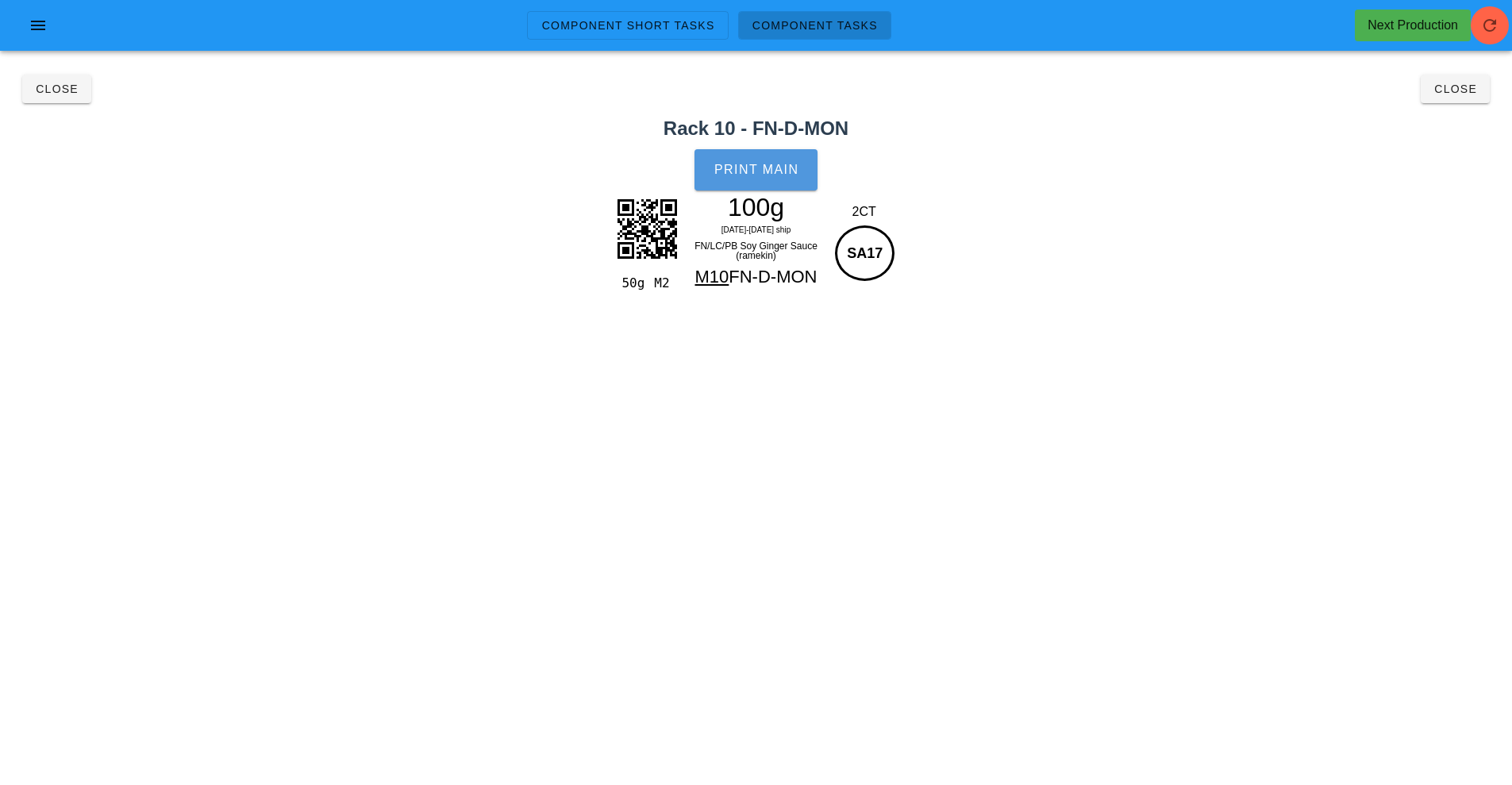
click at [758, 172] on span "Print Main" at bounding box center [756, 169] width 86 height 14
click at [1469, 85] on span "Close" at bounding box center [1455, 89] width 44 height 12
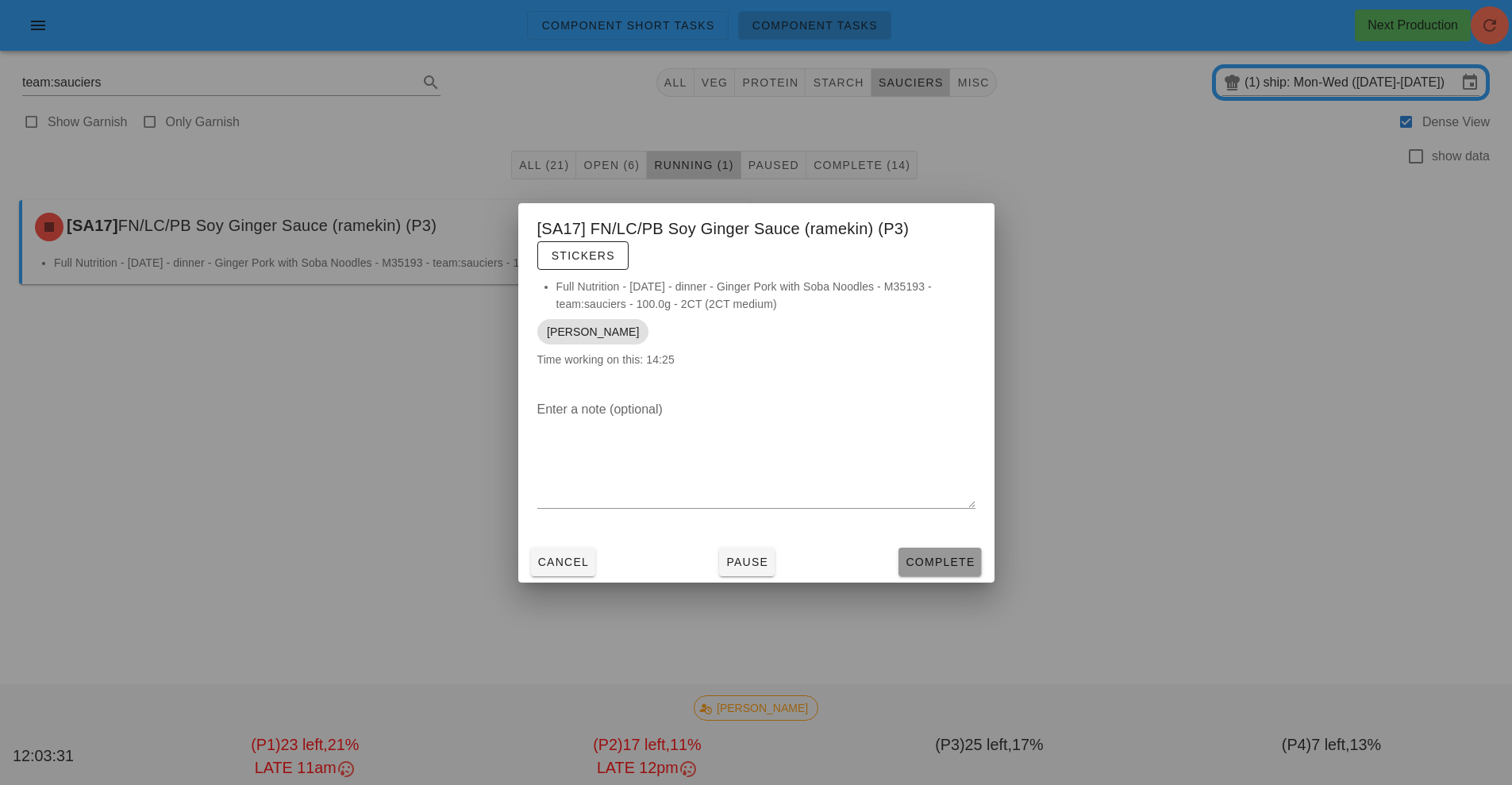
click at [949, 572] on button "Complete" at bounding box center [940, 562] width 82 height 29
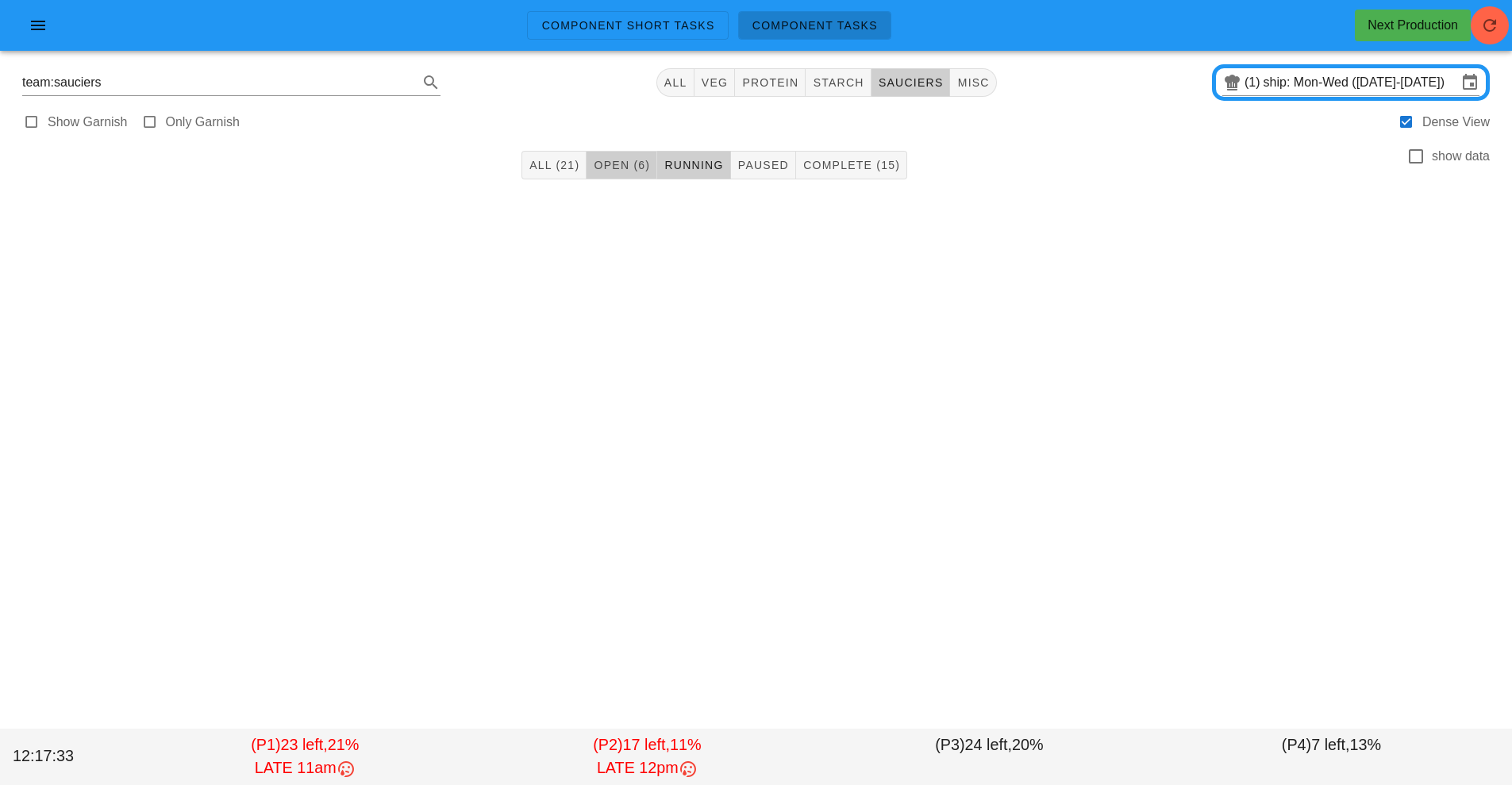
click at [629, 166] on span "Open (6)" at bounding box center [620, 165] width 57 height 12
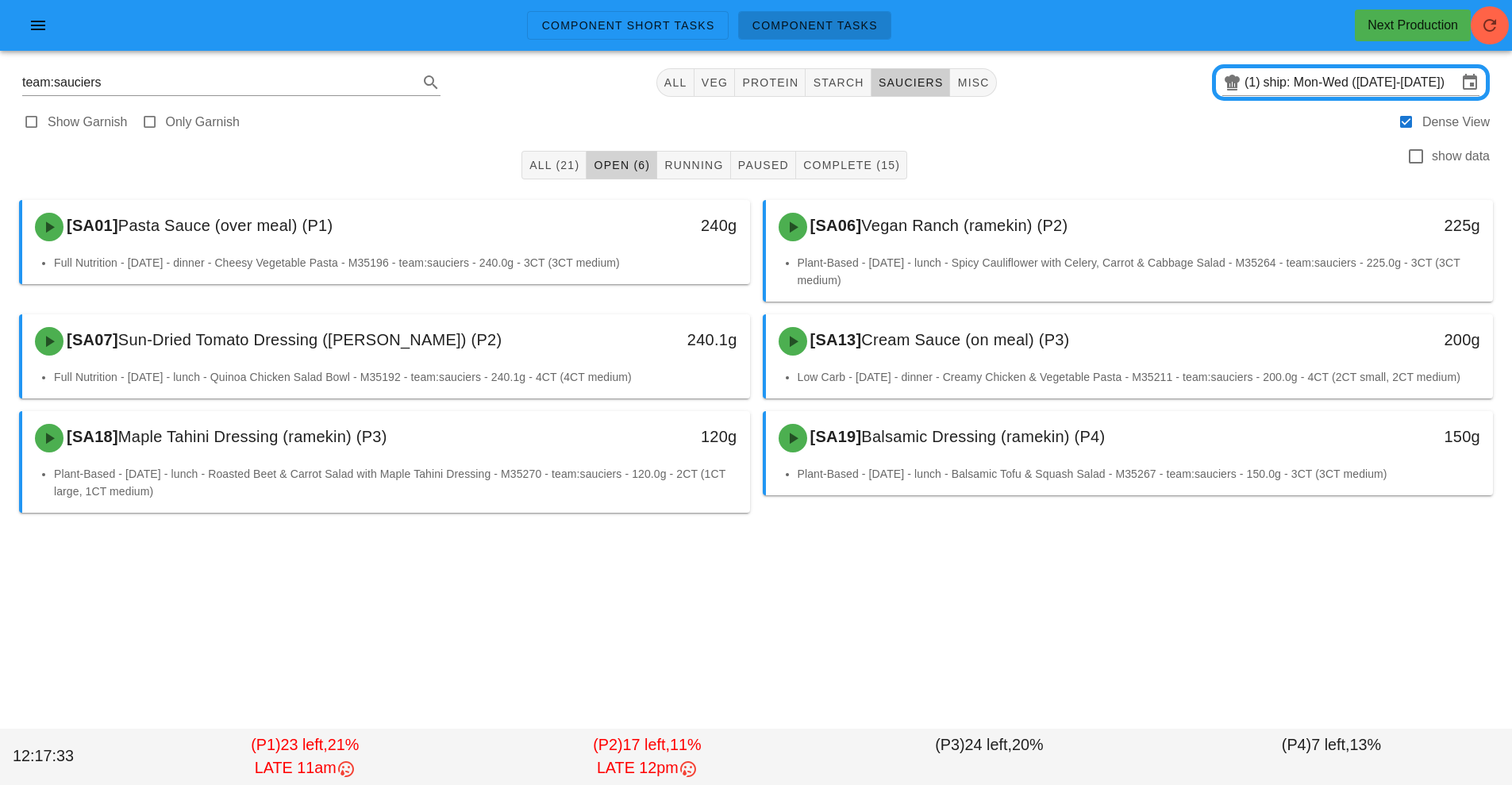
click at [609, 170] on span "Open (6)" at bounding box center [620, 165] width 57 height 12
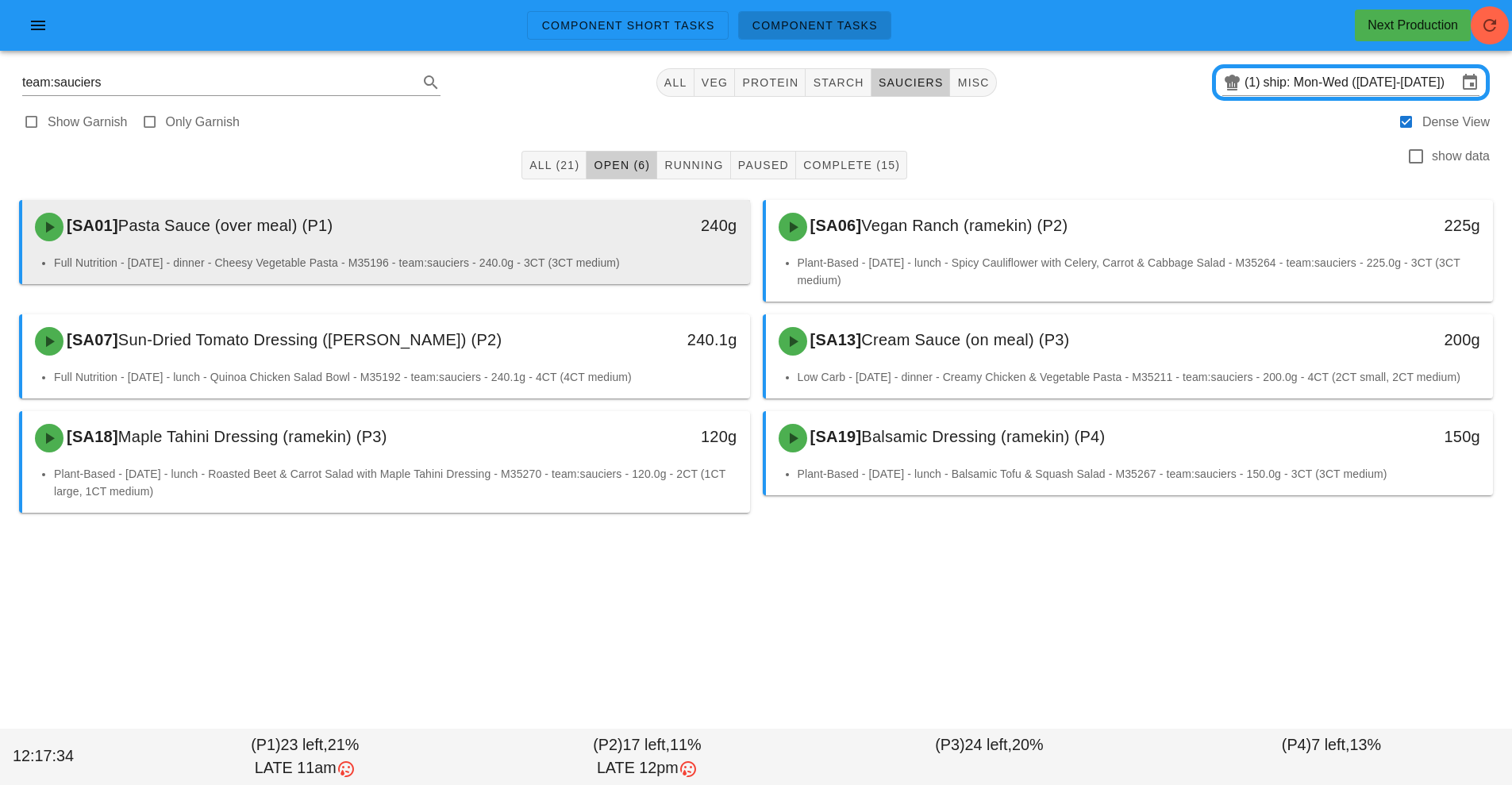
click at [586, 232] on div "240g" at bounding box center [656, 225] width 161 height 25
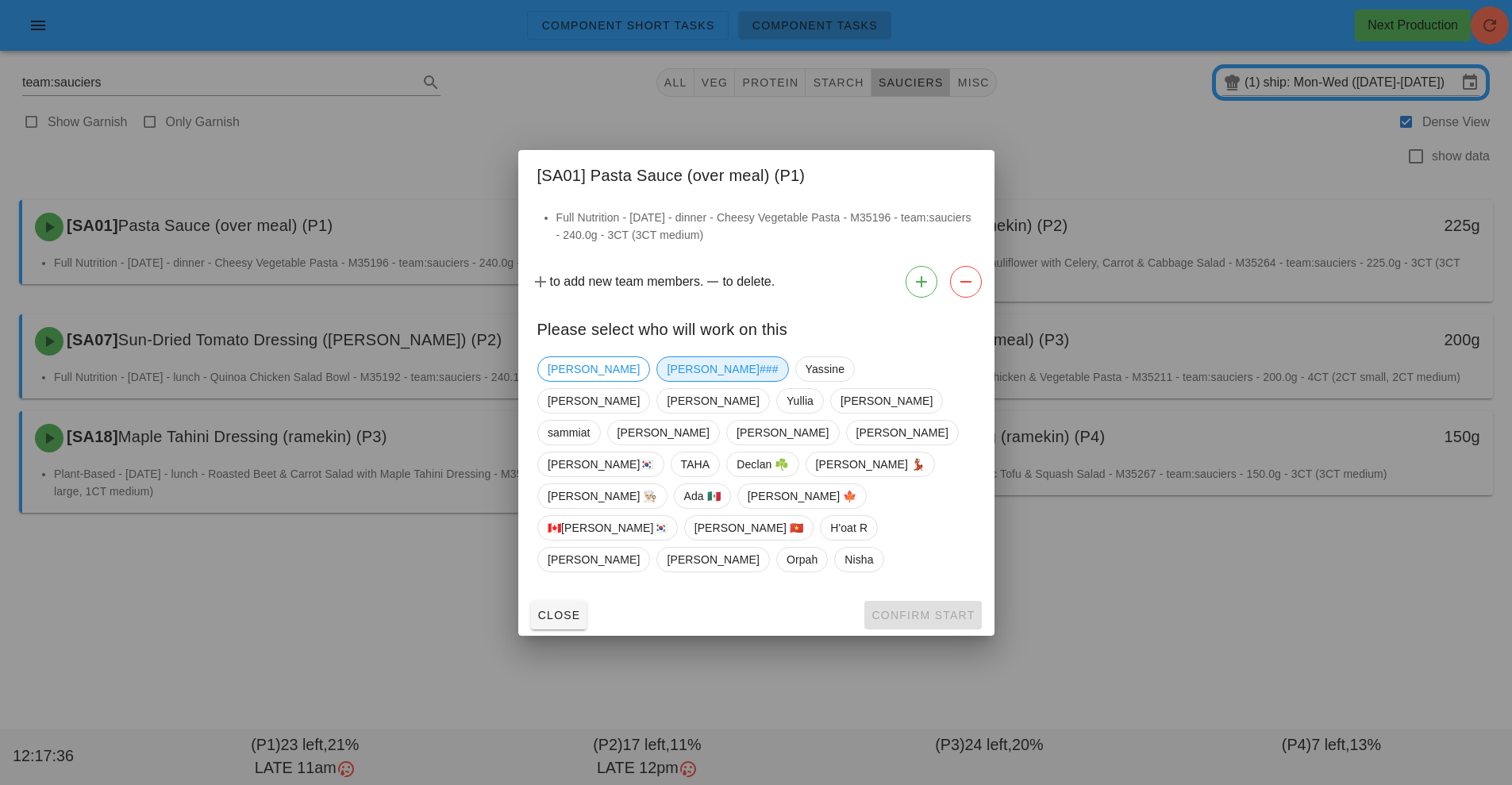
click at [667, 381] on span "[PERSON_NAME]###" at bounding box center [722, 369] width 111 height 24
click at [905, 601] on button "Confirm Start" at bounding box center [922, 616] width 117 height 29
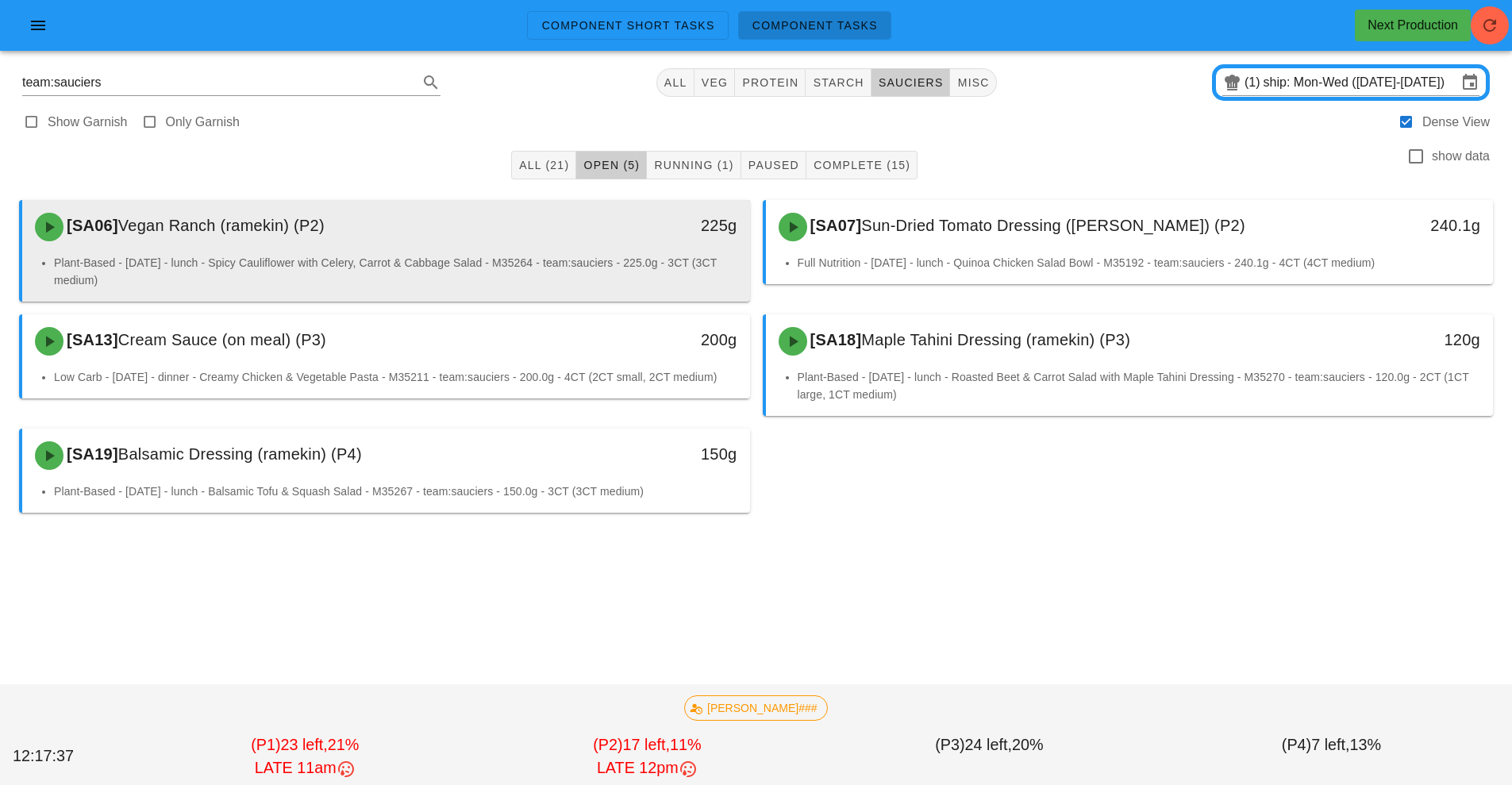
click at [510, 236] on div "[SA06] Vegan Ranch (ramekin) (P2)" at bounding box center [296, 227] width 541 height 47
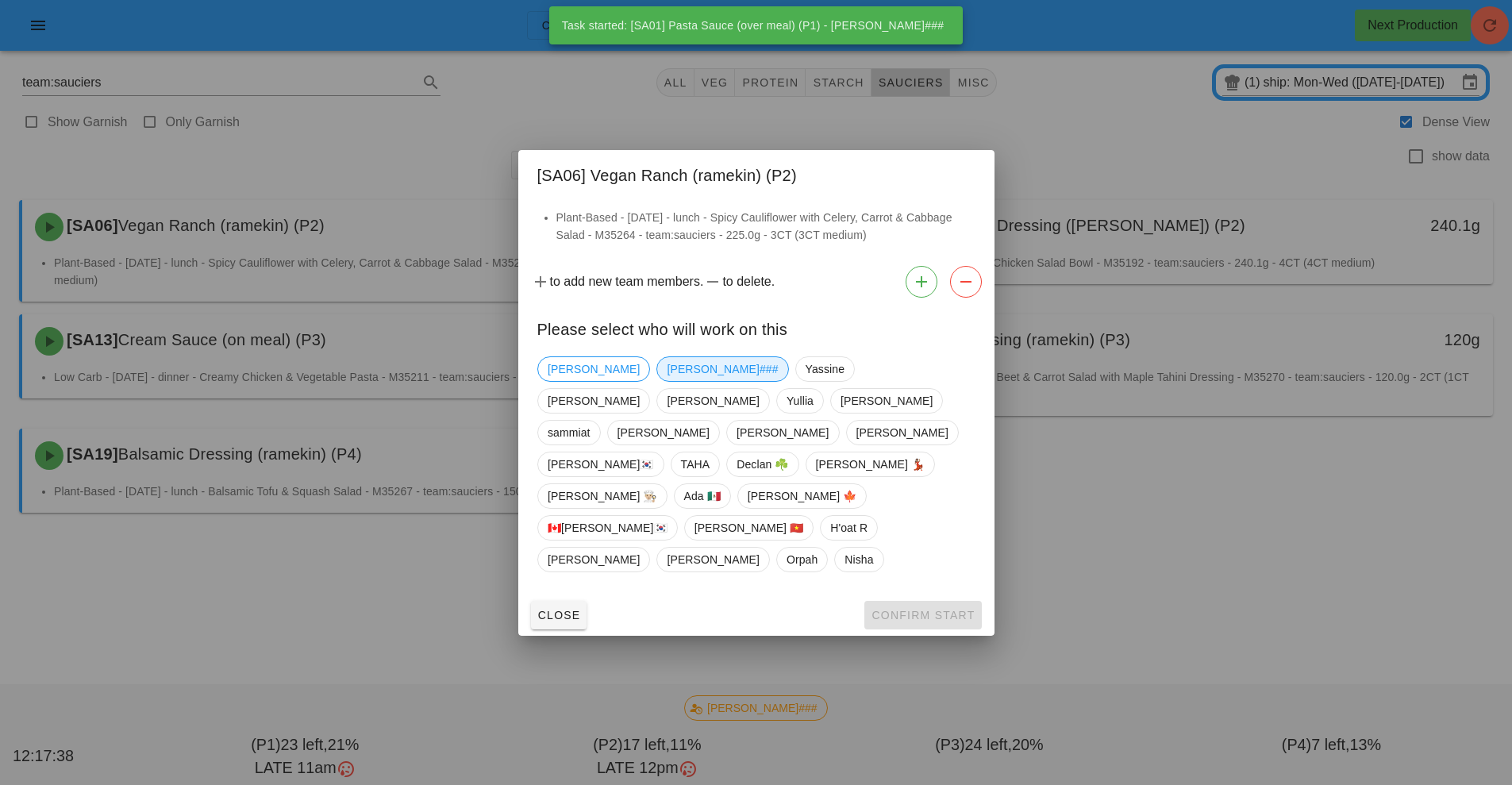
click at [667, 381] on span "[PERSON_NAME]###" at bounding box center [722, 369] width 111 height 24
click at [940, 609] on span "Confirm Start" at bounding box center [922, 616] width 104 height 12
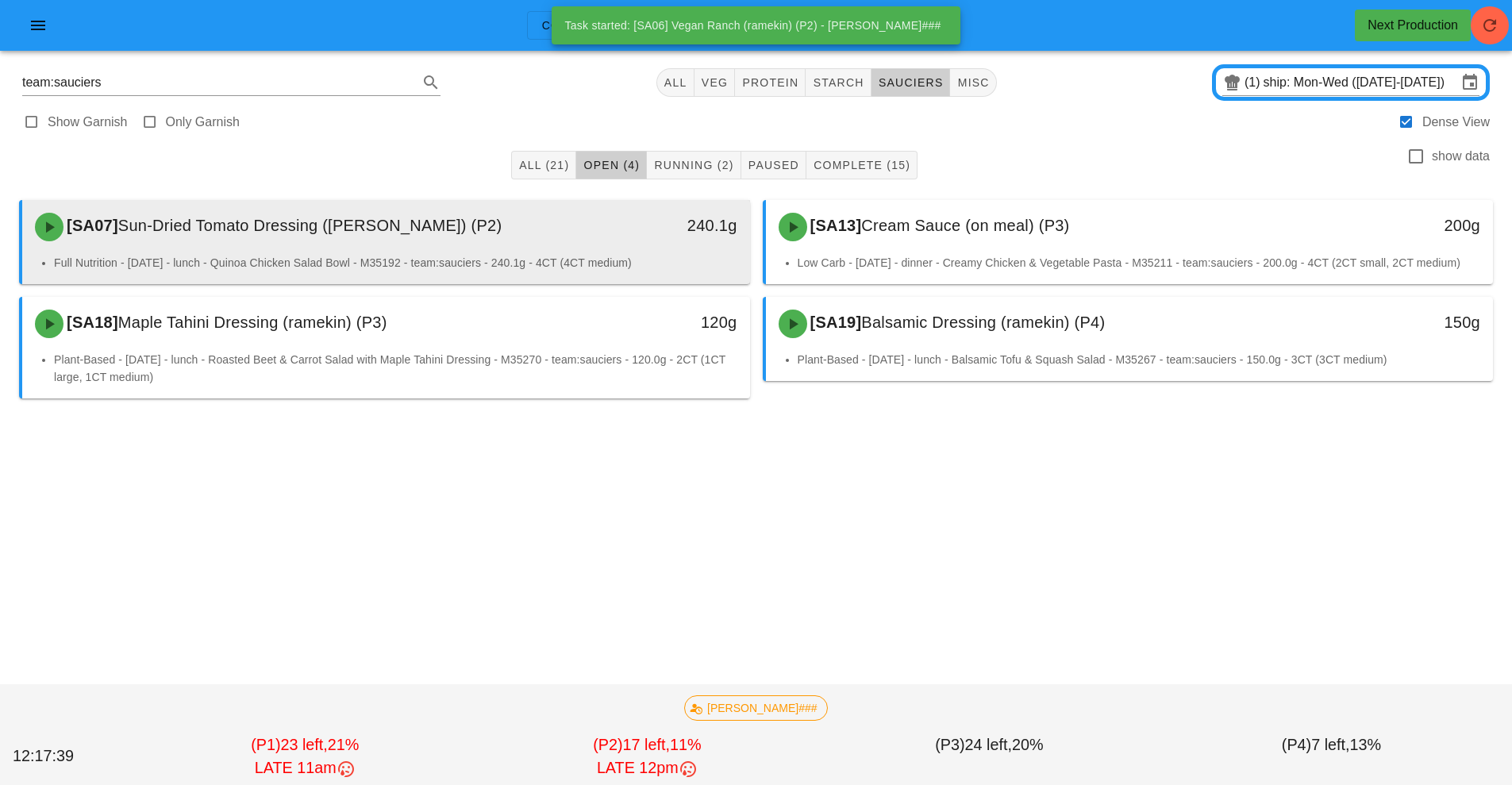
click at [542, 237] on div "[SA07] Sun-Dried Tomato Dressing (ramekin) (P2)" at bounding box center [296, 227] width 541 height 47
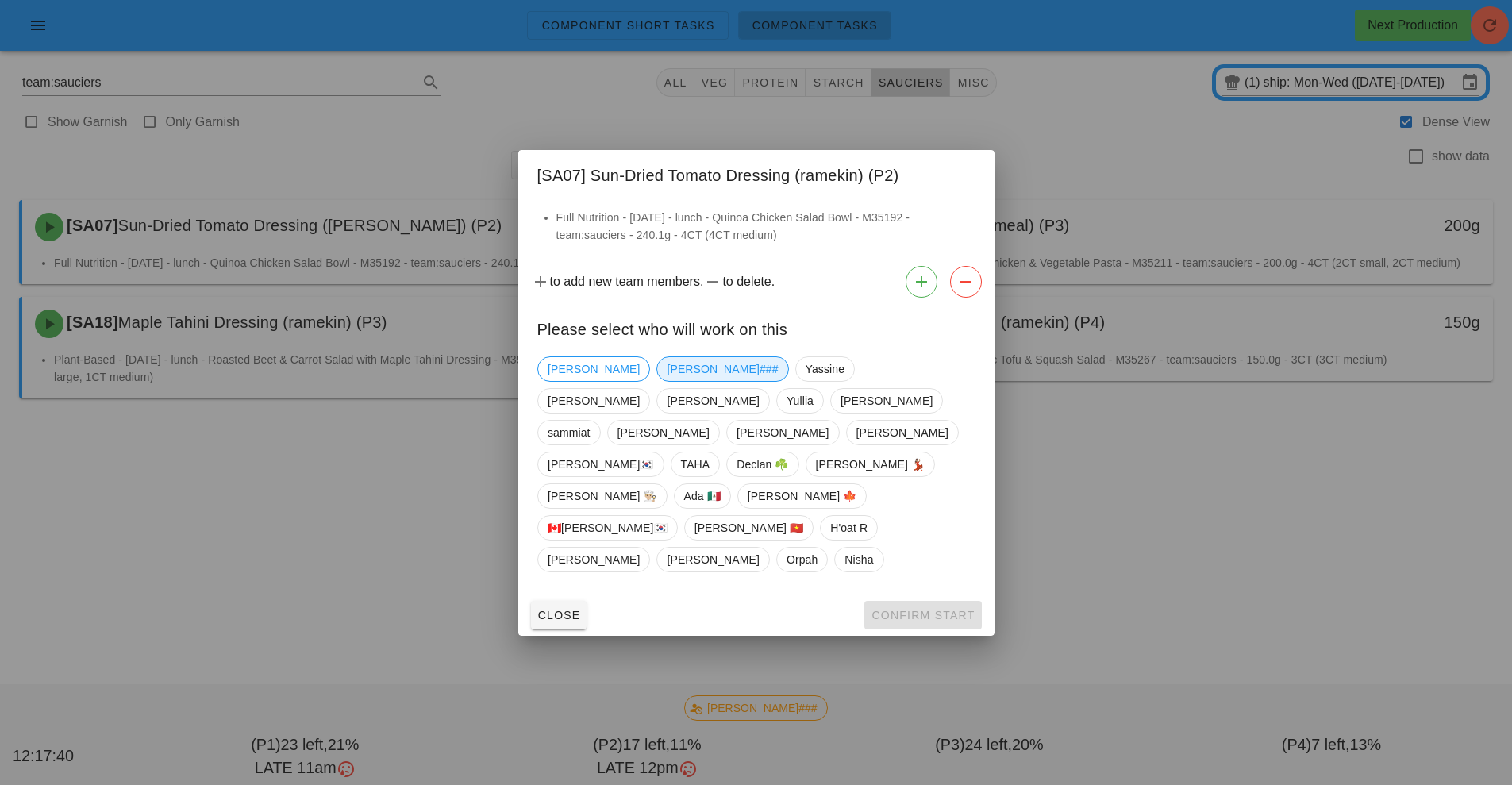
click at [667, 381] on span "[PERSON_NAME]###" at bounding box center [722, 369] width 111 height 24
click at [921, 609] on span "Confirm Start" at bounding box center [922, 616] width 104 height 12
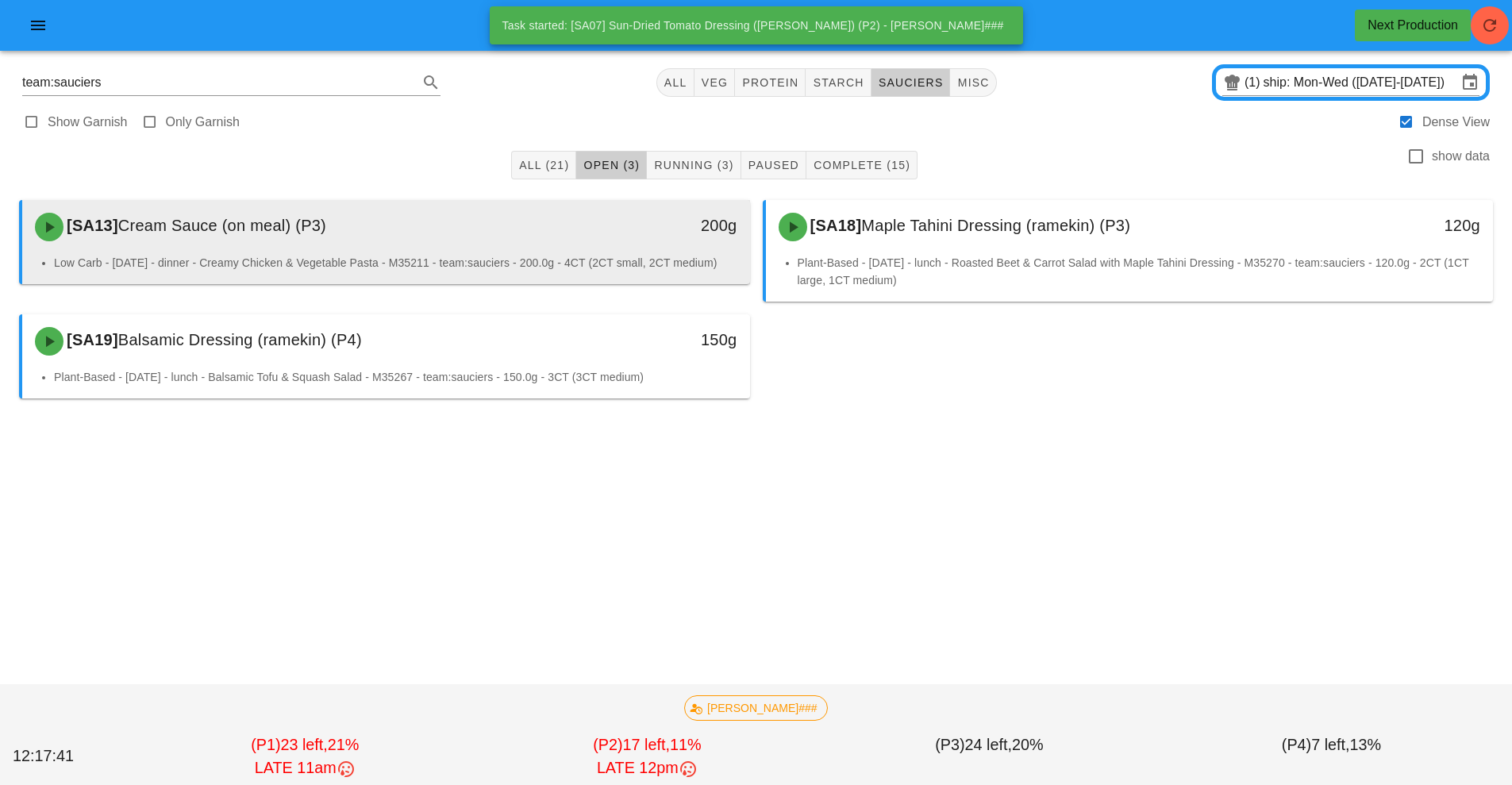
click at [508, 239] on div "[SA13] Cream Sauce (on meal) (P3)" at bounding box center [296, 227] width 541 height 47
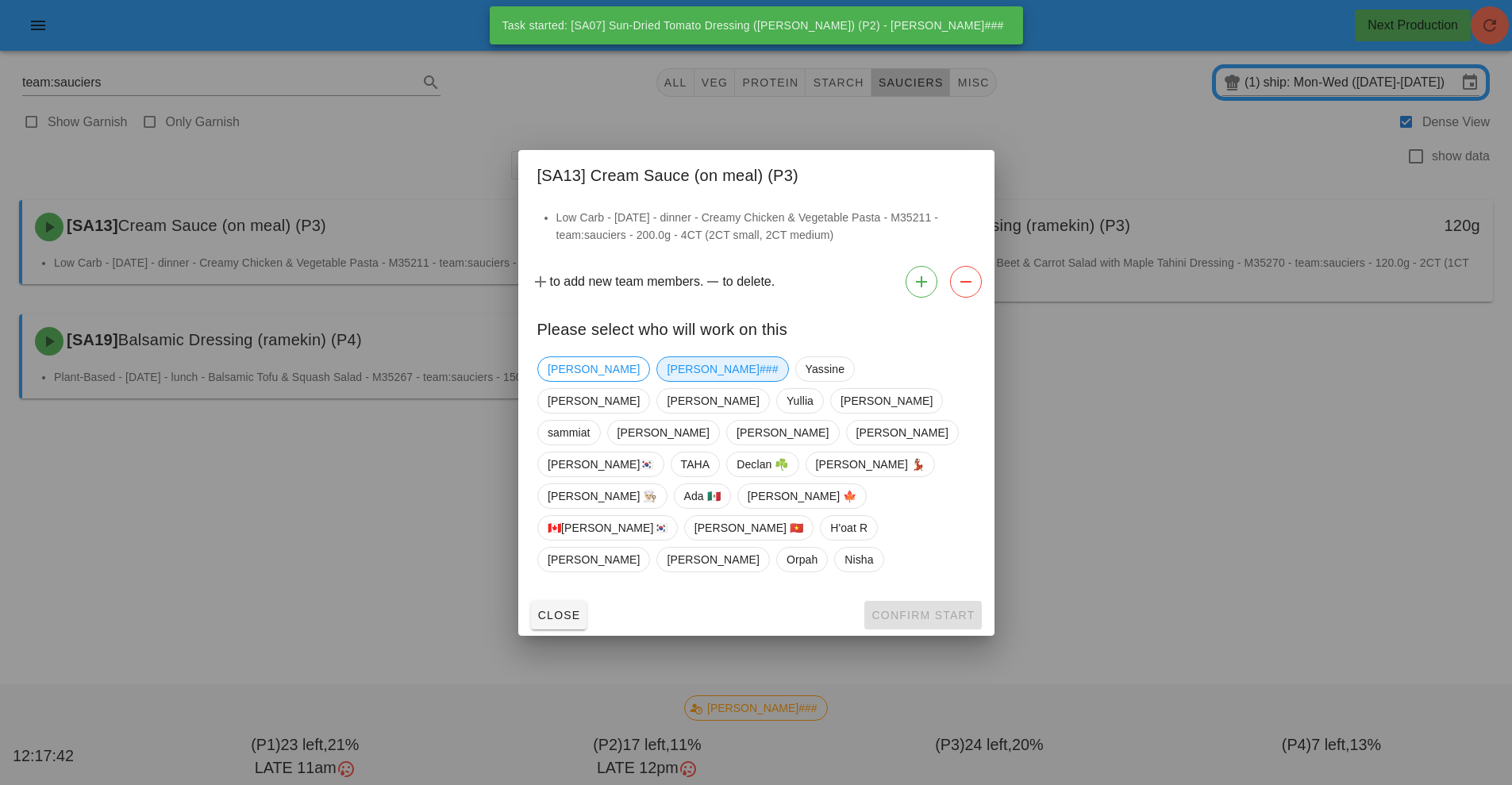
click at [667, 381] on span "[PERSON_NAME]###" at bounding box center [722, 369] width 111 height 24
click at [929, 609] on span "Confirm Start" at bounding box center [922, 616] width 104 height 12
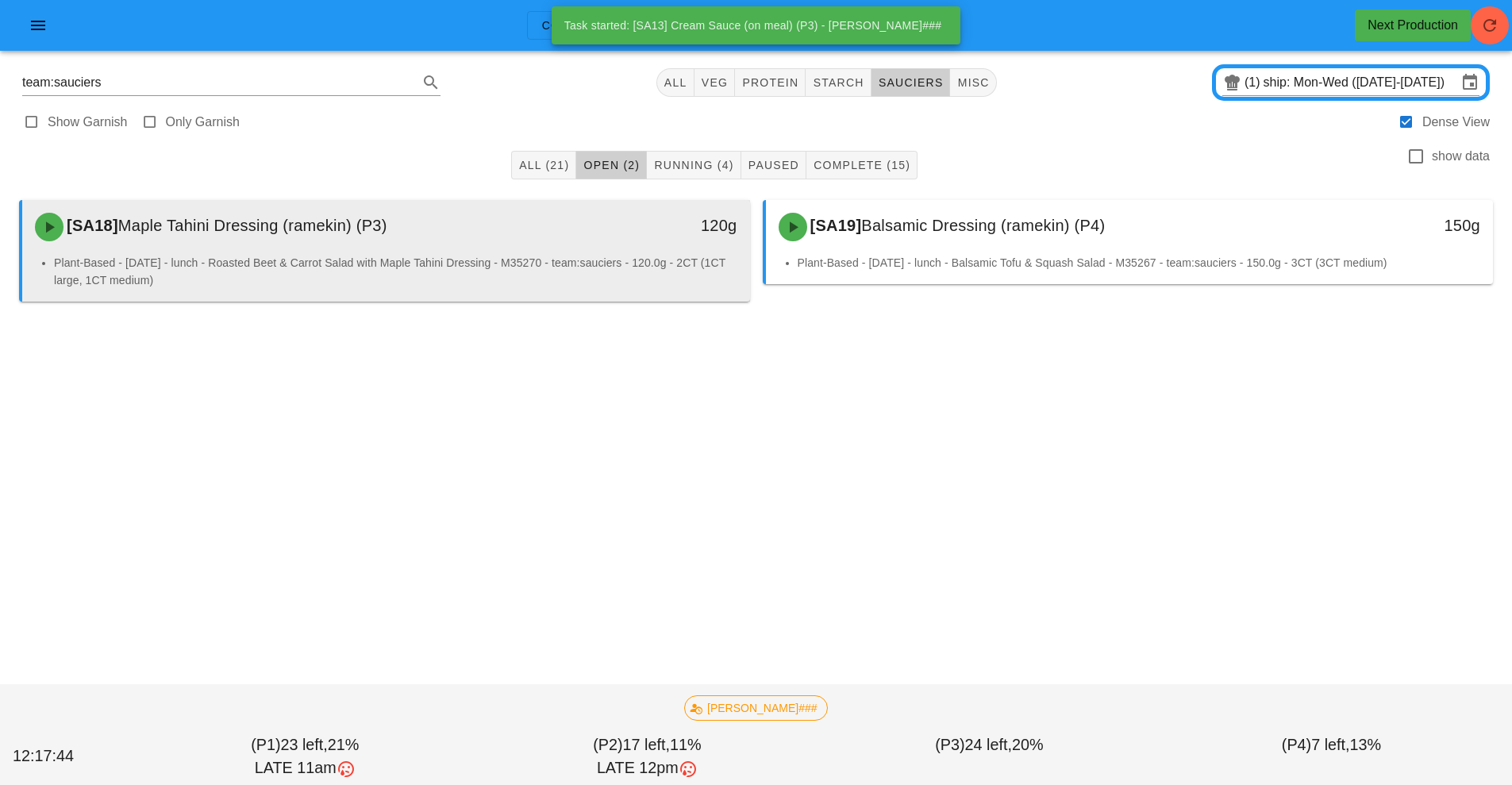
click at [510, 232] on div "[SA18] Maple Tahini Dressing (ramekin) (P3)" at bounding box center [296, 227] width 541 height 47
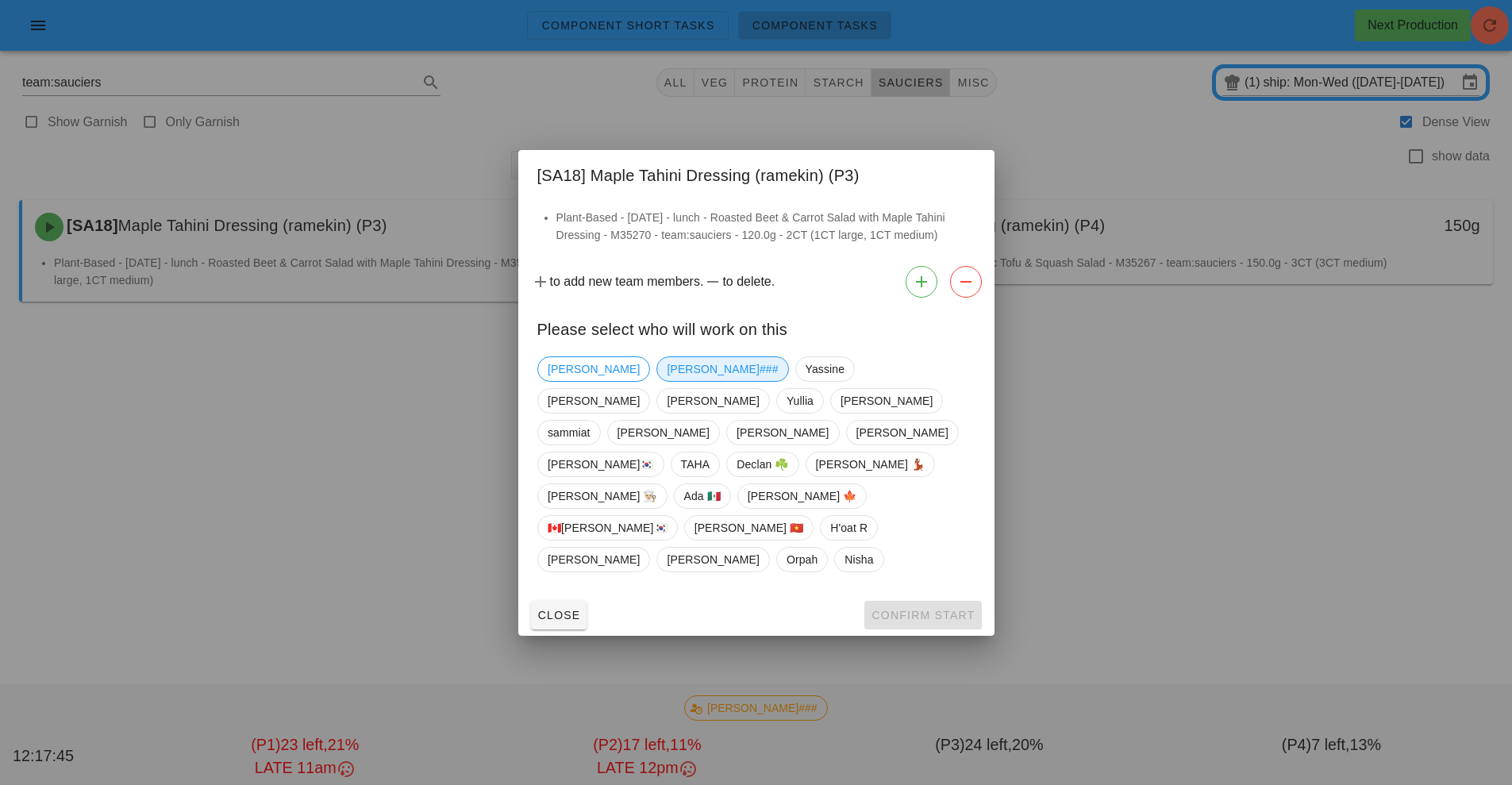
click at [667, 381] on span "[PERSON_NAME]###" at bounding box center [722, 369] width 111 height 24
click at [907, 609] on span "Confirm Start" at bounding box center [922, 616] width 104 height 12
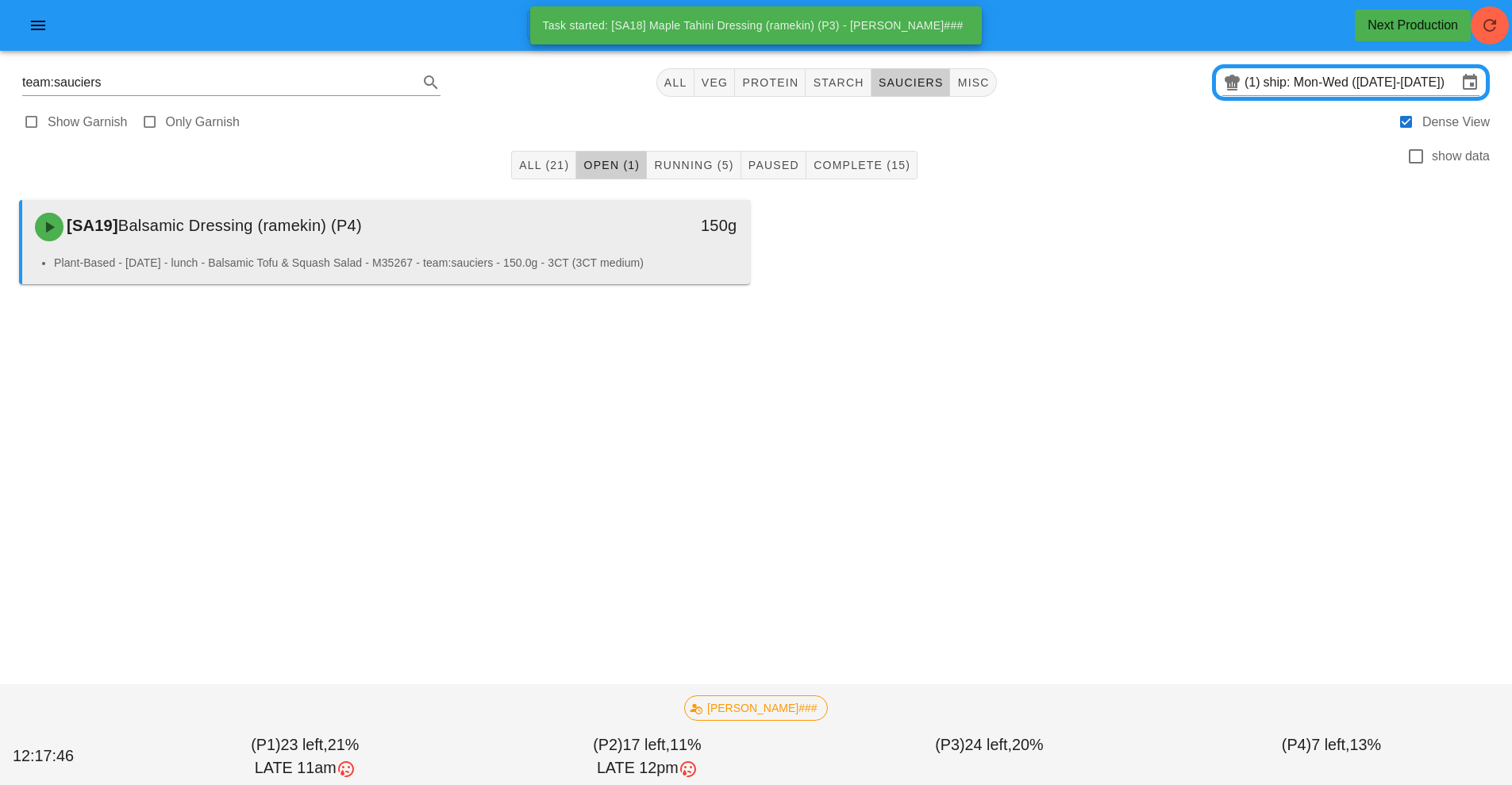
click at [501, 261] on li "Plant-Based - [DATE] - lunch - Balsamic Tofu & Squash Salad - M35267 - team:sau…" at bounding box center [395, 263] width 684 height 18
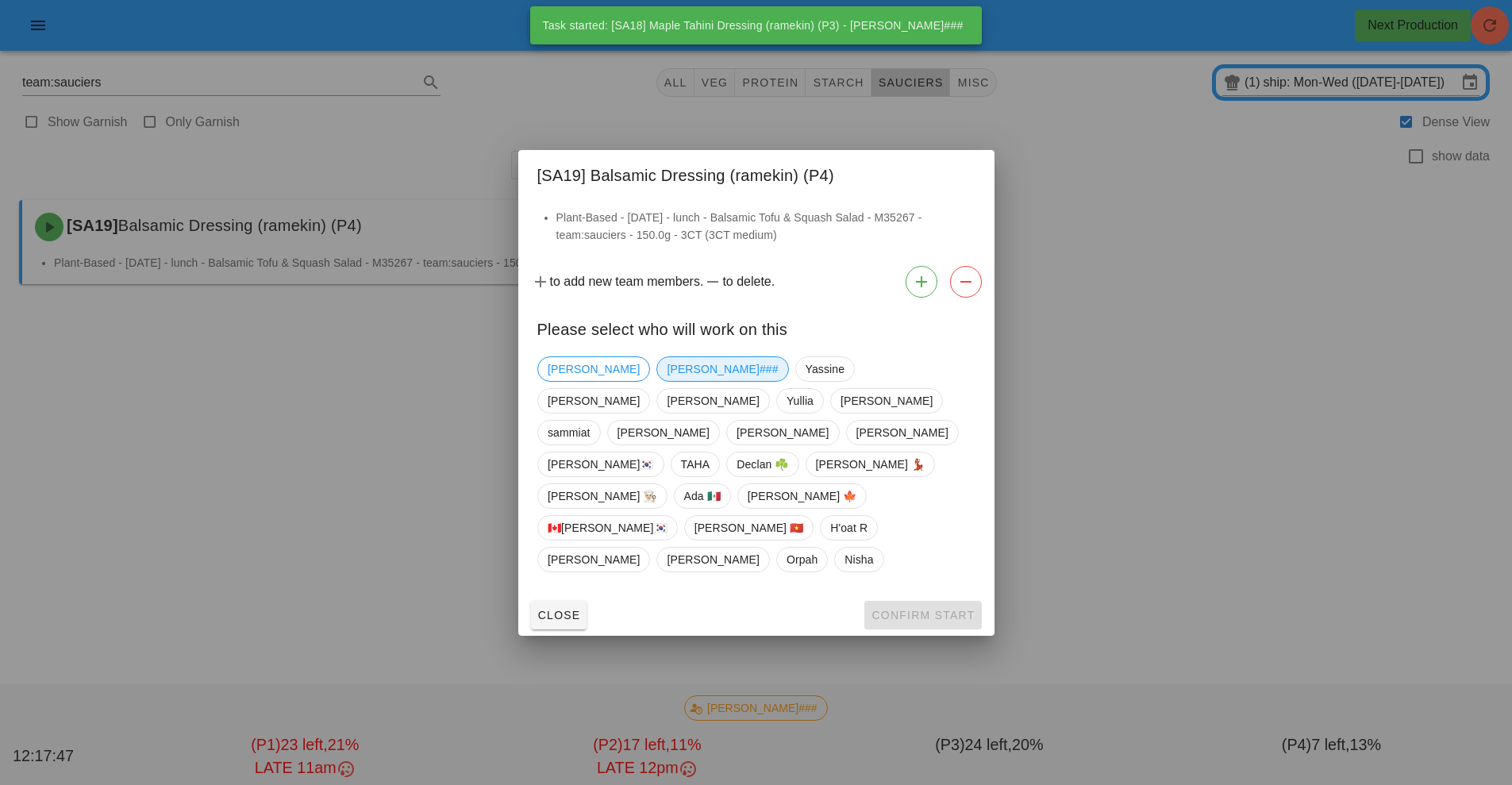
click at [667, 381] on span "[PERSON_NAME]###" at bounding box center [722, 369] width 111 height 24
click at [912, 601] on button "Confirm Start" at bounding box center [922, 616] width 117 height 29
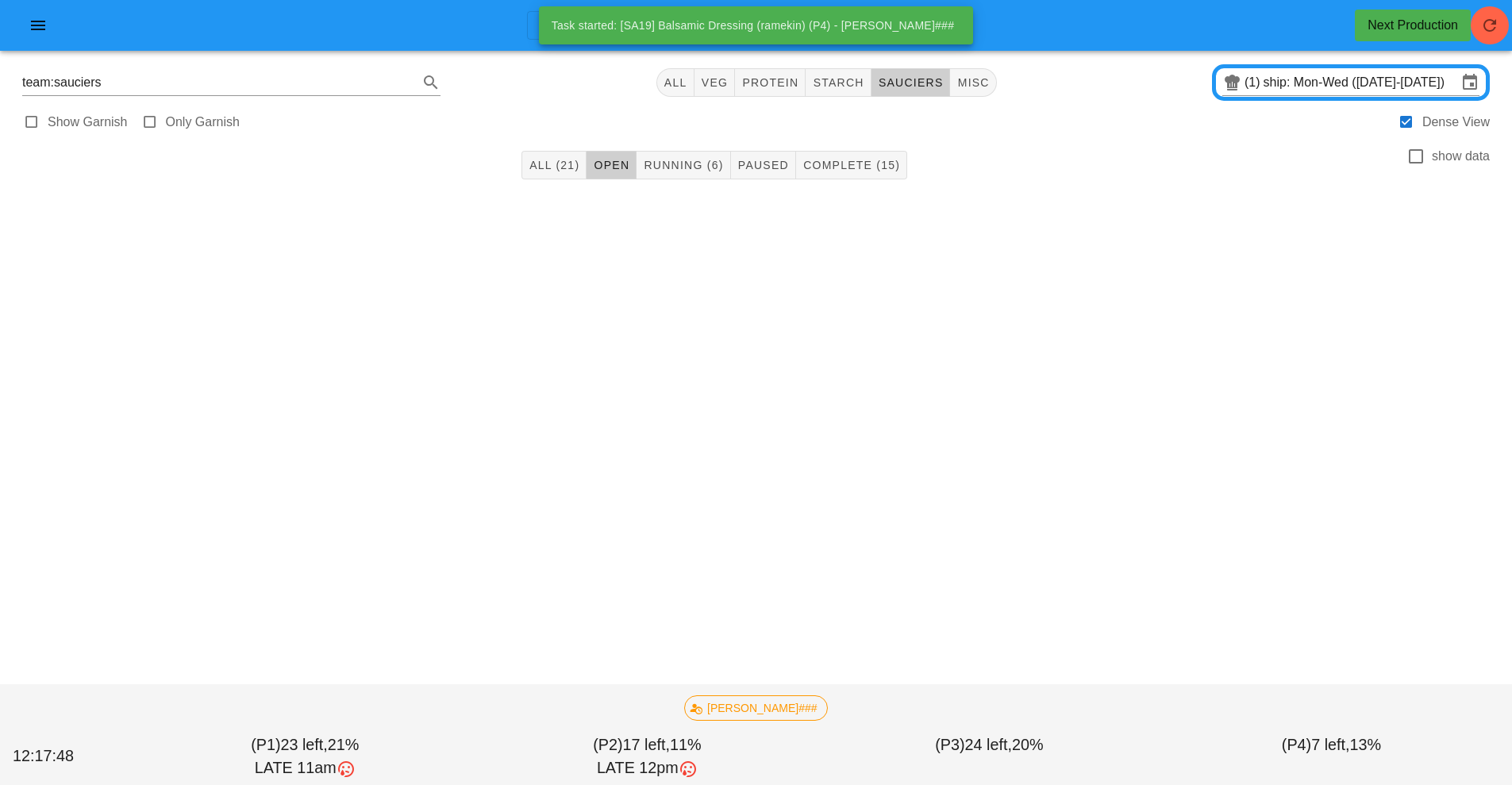
click at [515, 236] on div at bounding box center [756, 218] width 1487 height 47
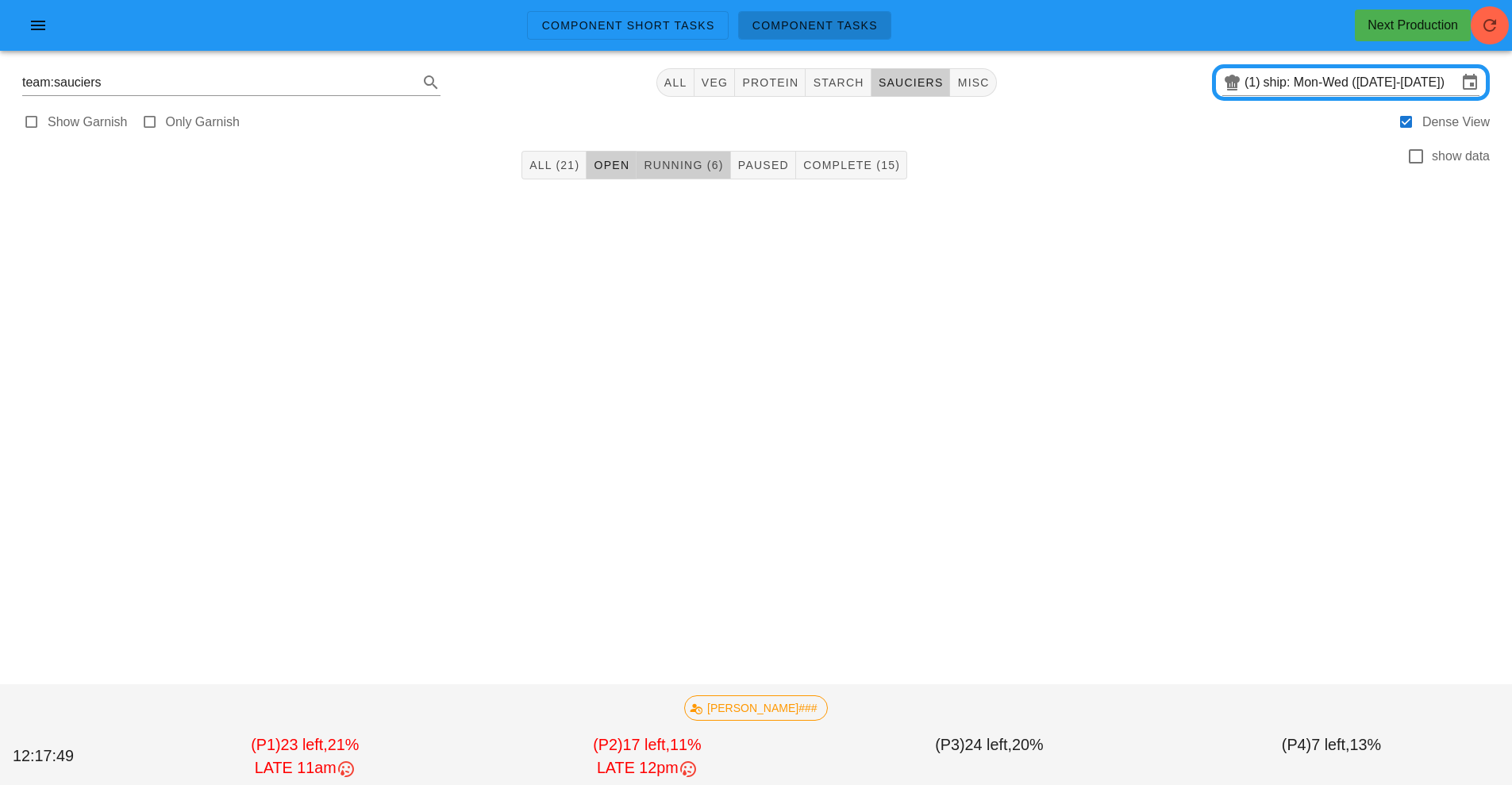
click at [684, 170] on span "Running (6)" at bounding box center [682, 165] width 80 height 12
